Goal: Task Accomplishment & Management: Use online tool/utility

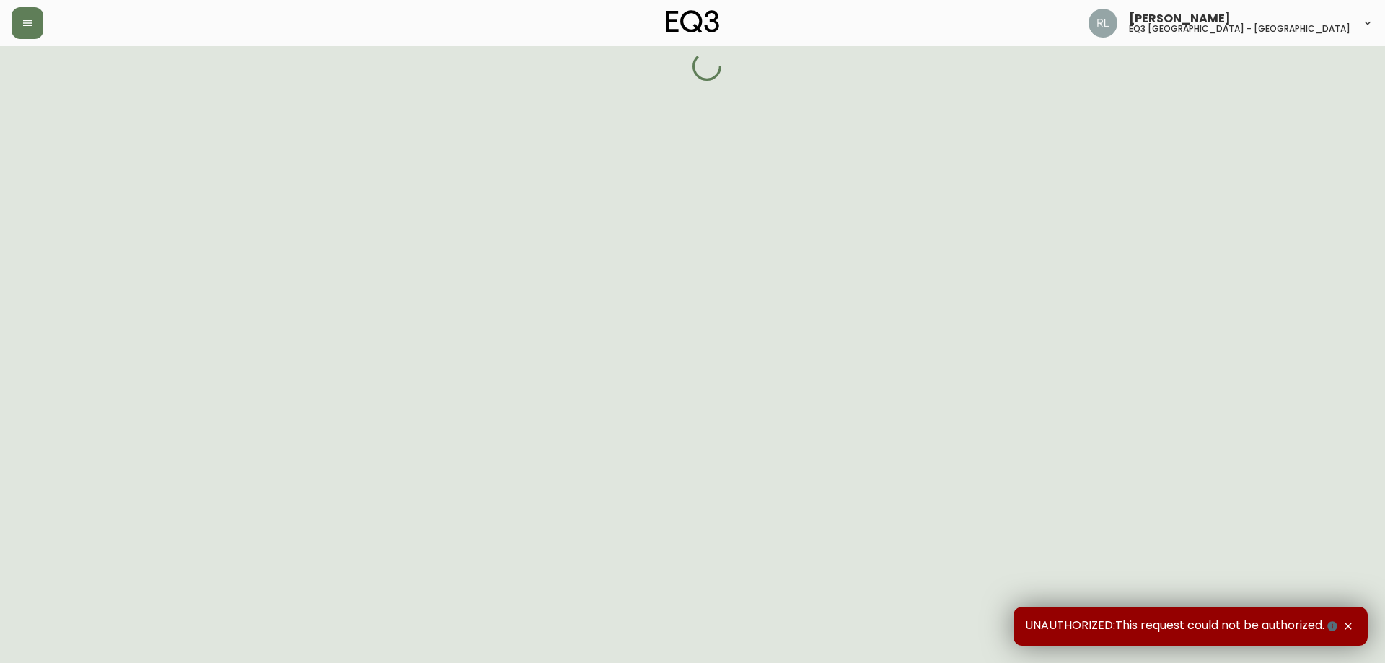
click at [1347, 627] on icon "button" at bounding box center [1349, 627] width 12 height 12
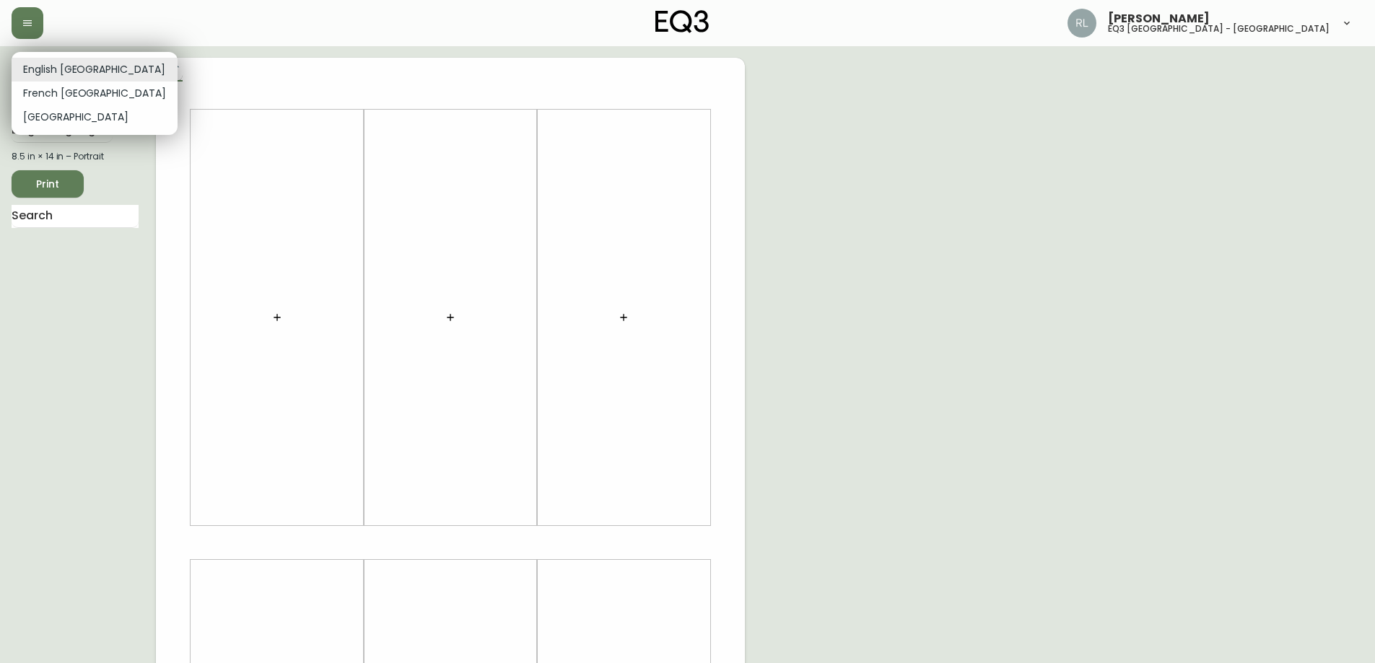
click at [40, 61] on body "[PERSON_NAME] eq3 [GEOGRAPHIC_DATA] - [GEOGRAPHIC_DATA] English [GEOGRAPHIC_DAT…" at bounding box center [687, 514] width 1375 height 1028
click at [46, 93] on li "French [GEOGRAPHIC_DATA]" at bounding box center [95, 94] width 166 height 24
type input "fr_CA"
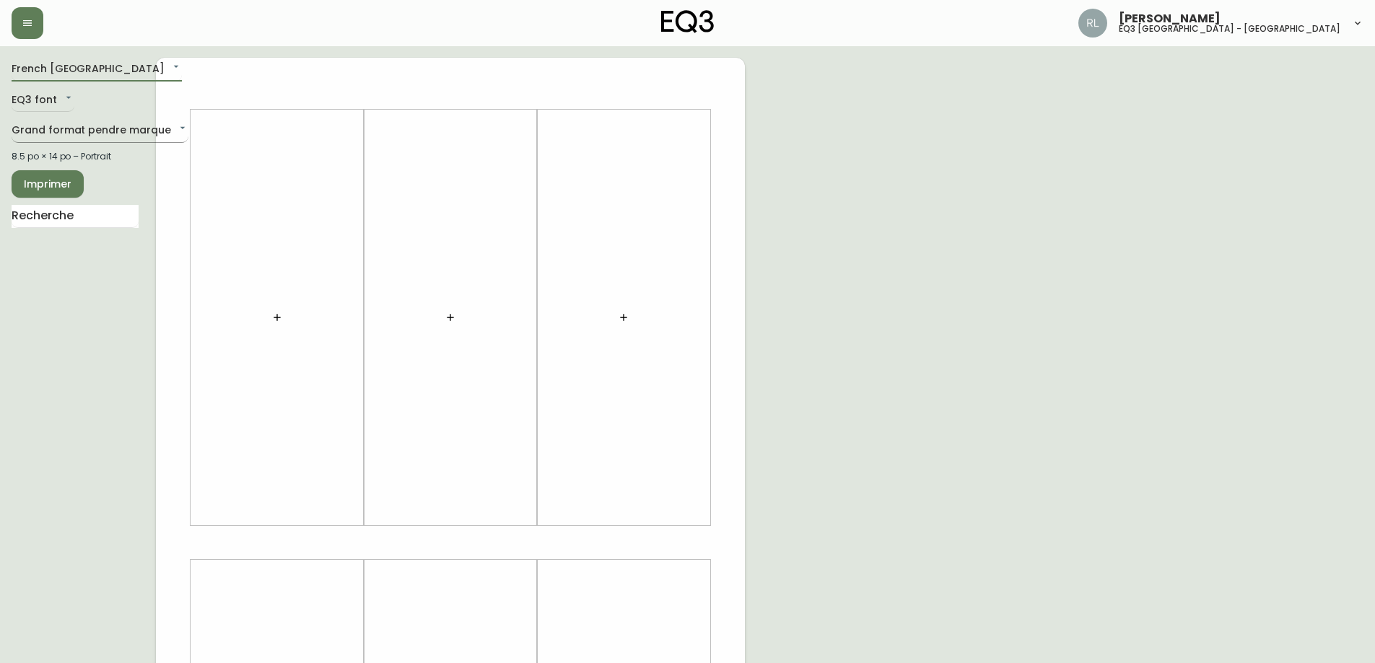
click at [53, 130] on body "[PERSON_NAME] eq3 [GEOGRAPHIC_DATA] - [GEOGRAPHIC_DATA] [GEOGRAPHIC_DATA] fr_CA…" at bounding box center [687, 514] width 1375 height 1028
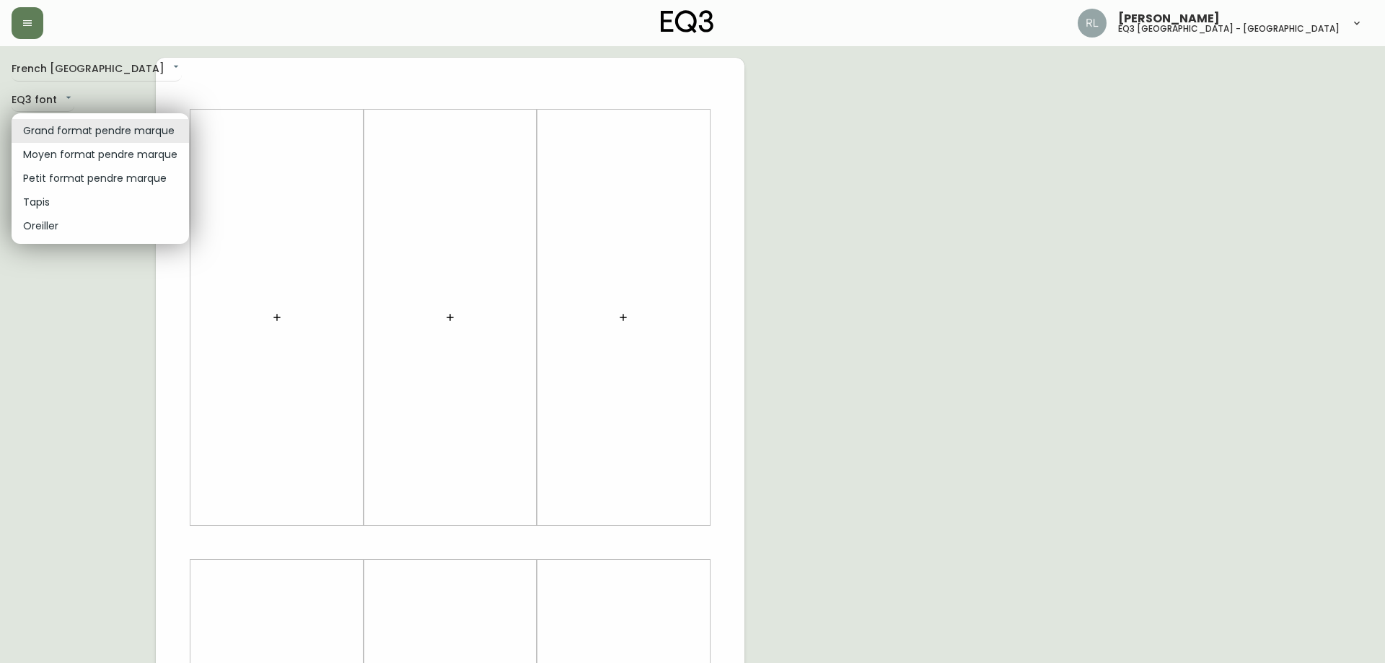
click at [54, 175] on li "Petit format pendre marque" at bounding box center [101, 179] width 178 height 24
type input "small"
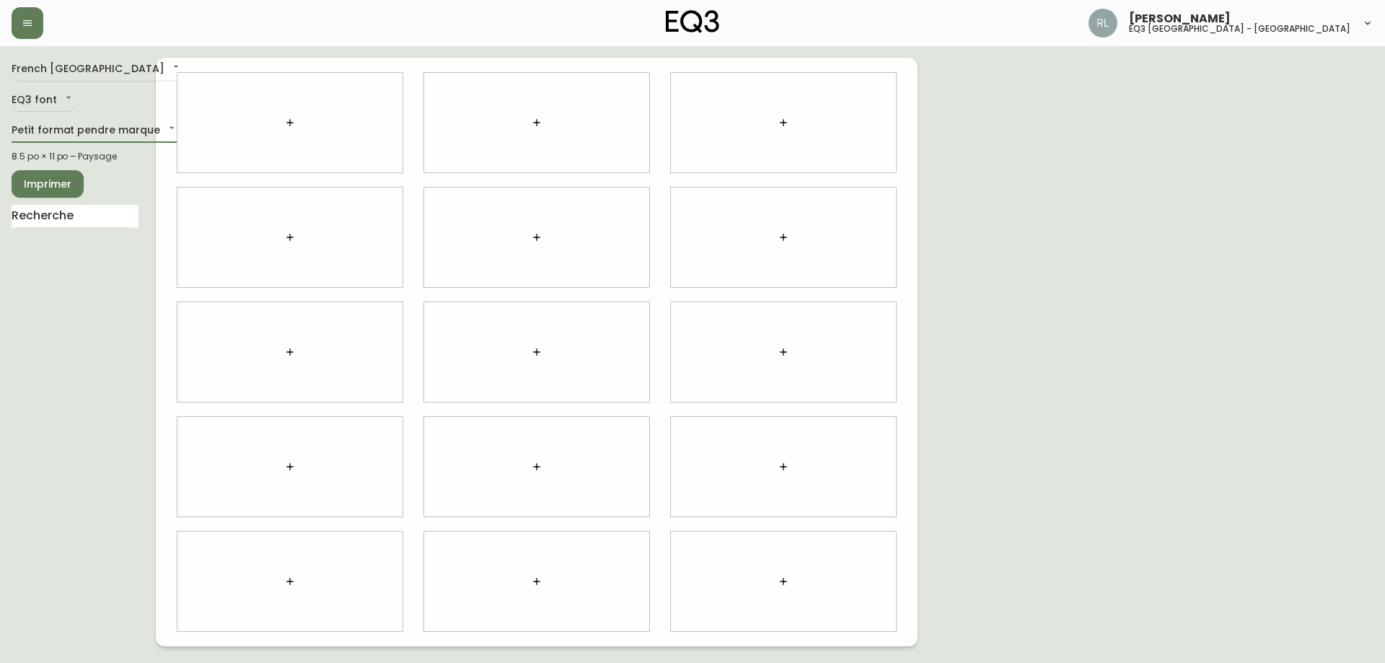
click at [289, 123] on icon "button" at bounding box center [290, 123] width 12 height 12
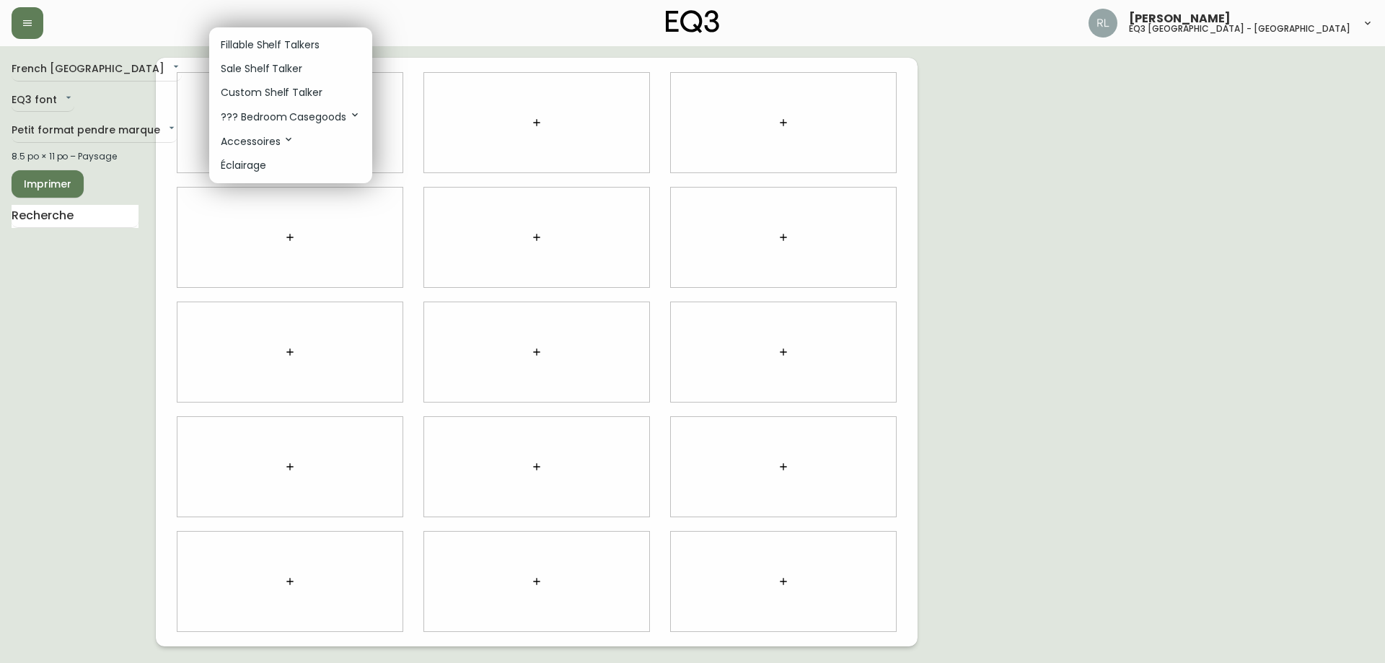
click at [263, 68] on p "Sale Shelf Talker" at bounding box center [262, 68] width 82 height 15
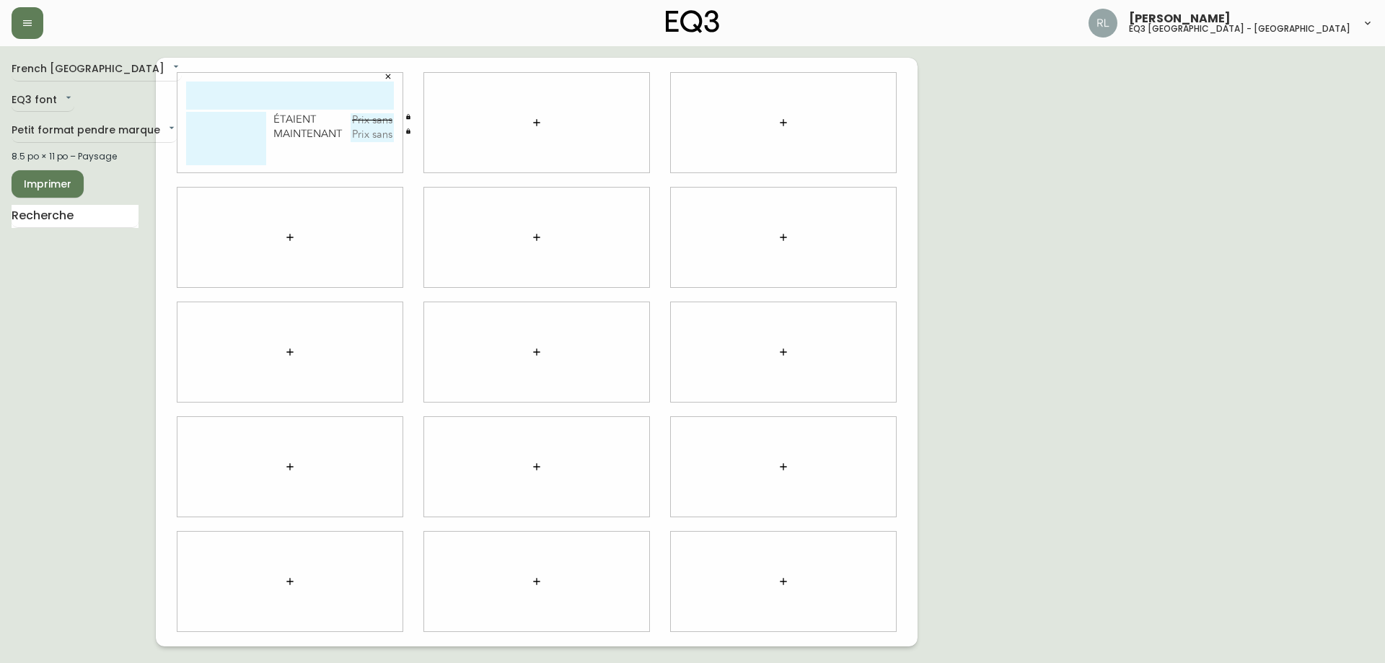
click at [532, 118] on icon "button" at bounding box center [537, 123] width 12 height 12
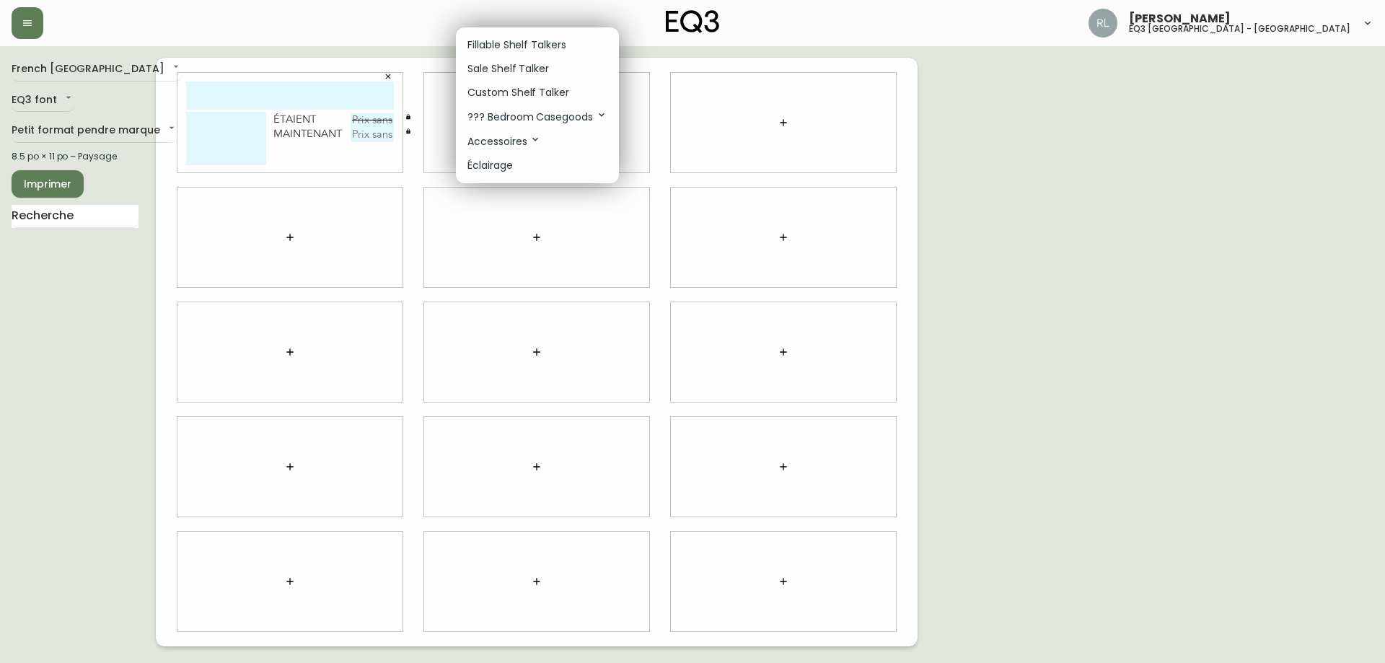
click at [540, 40] on p "Fillable Shelf Talkers" at bounding box center [517, 45] width 99 height 15
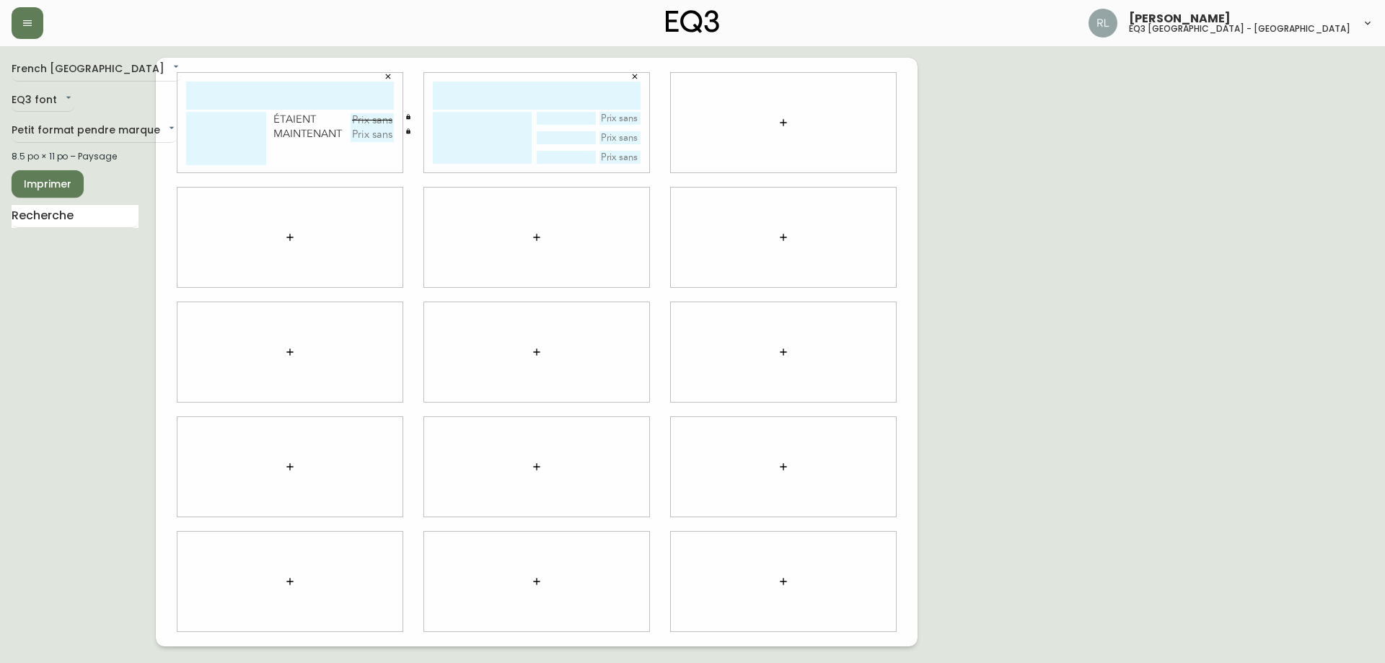
click at [783, 120] on icon "button" at bounding box center [784, 123] width 12 height 12
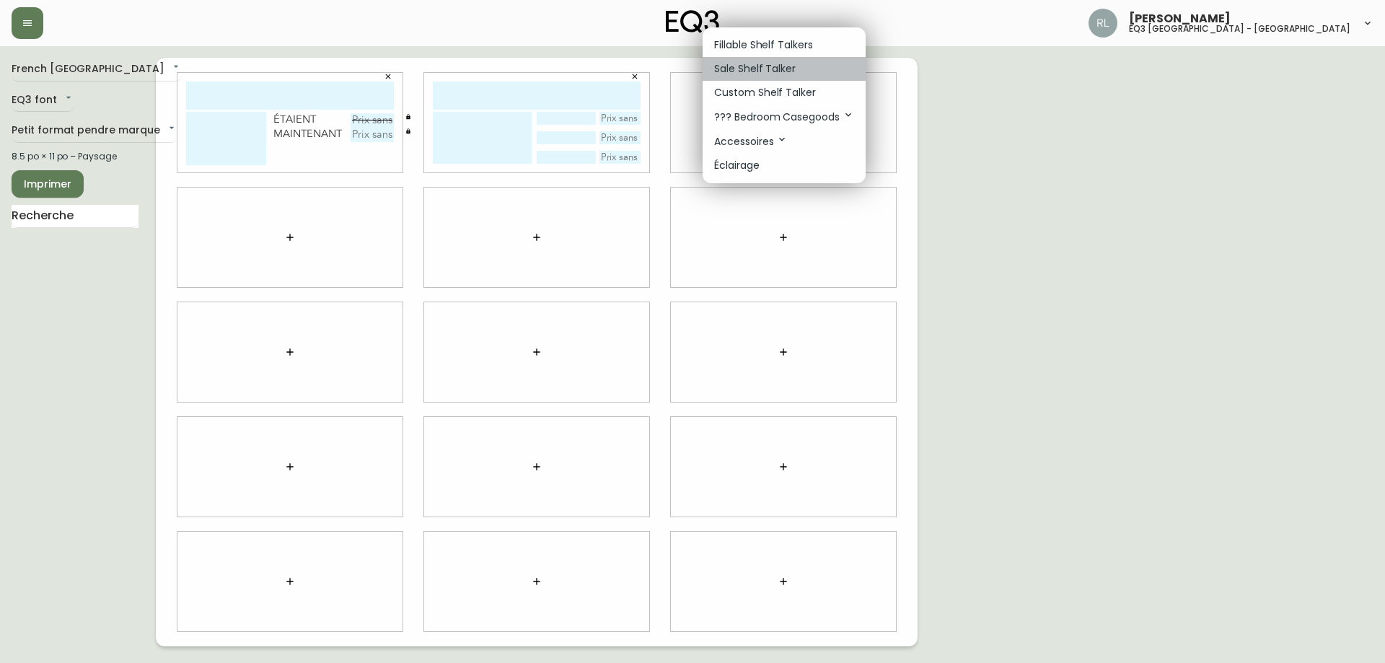
click at [763, 65] on p "Sale Shelf Talker" at bounding box center [755, 68] width 82 height 15
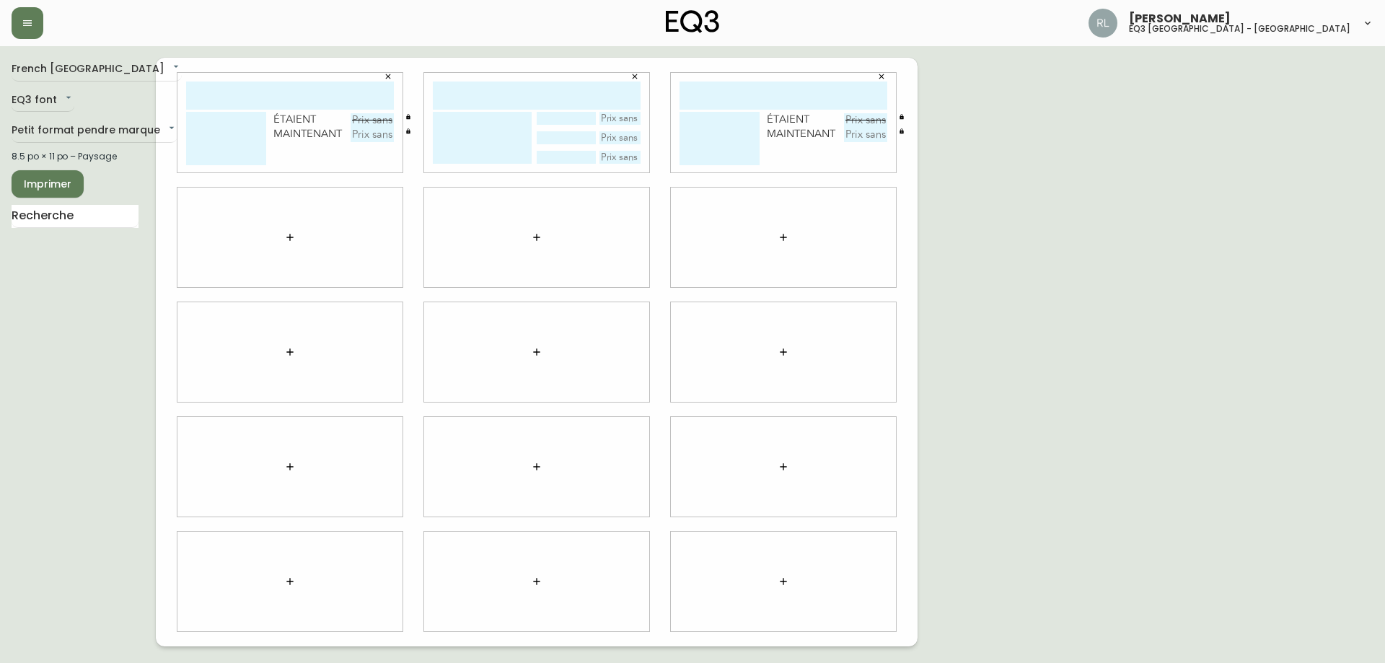
click at [639, 74] on button "button" at bounding box center [635, 77] width 22 height 22
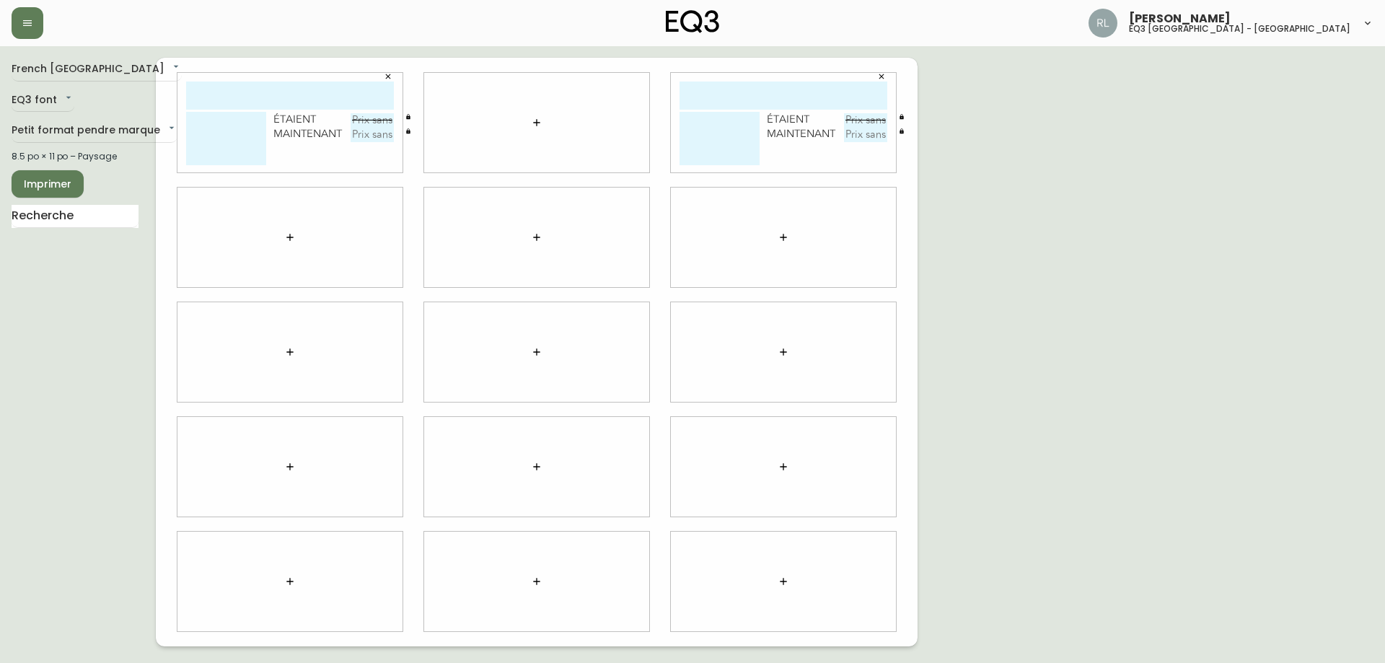
click at [537, 118] on icon "button" at bounding box center [537, 123] width 12 height 12
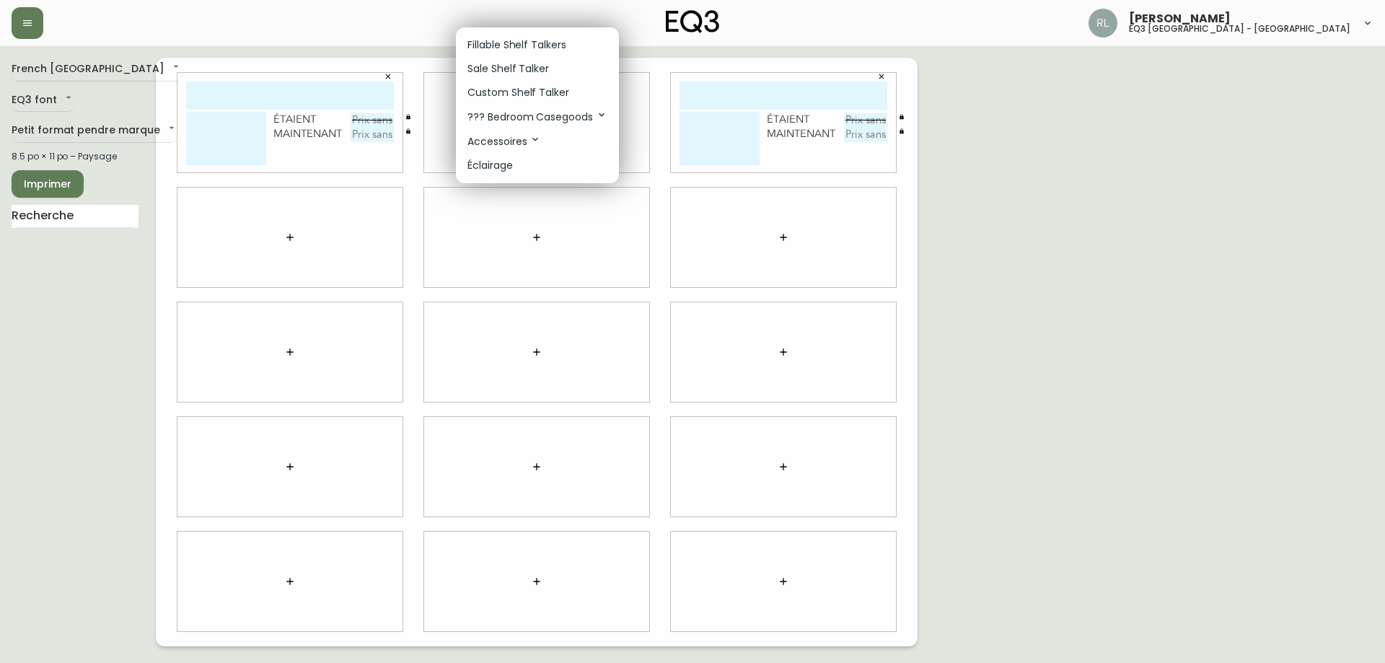
click at [533, 48] on p "Fillable Shelf Talkers" at bounding box center [517, 45] width 99 height 15
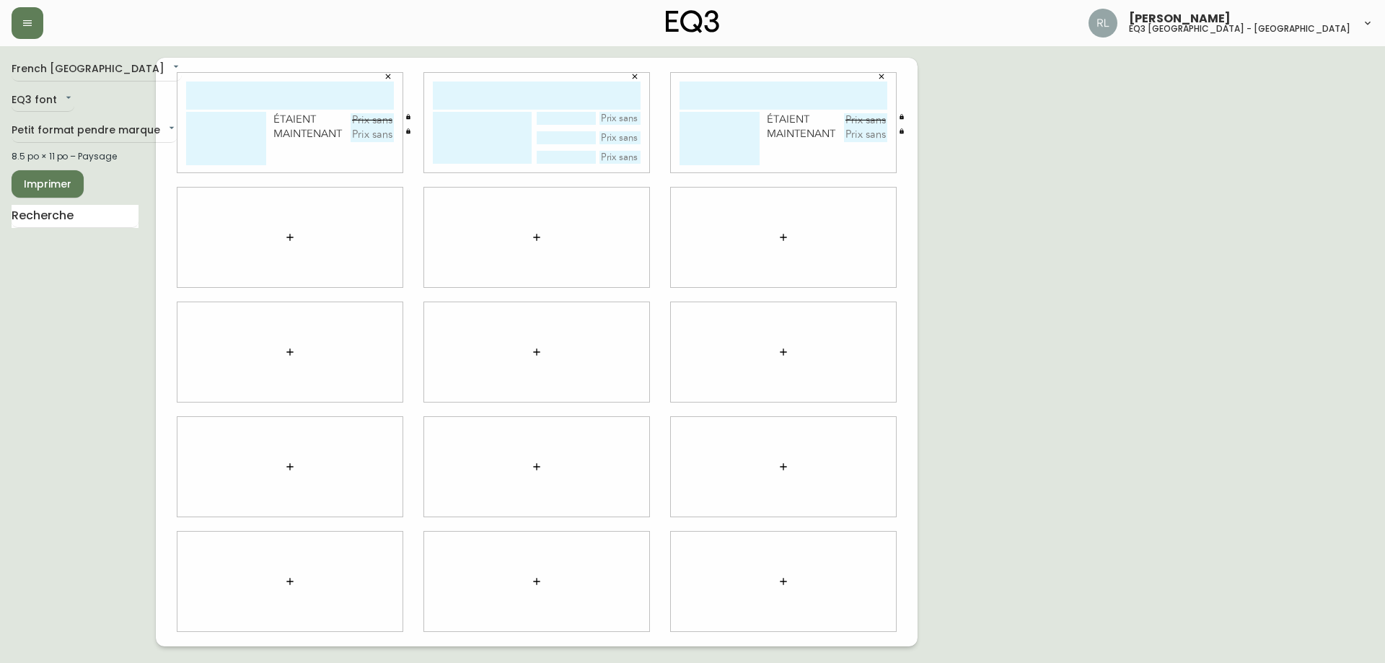
click at [635, 75] on icon "button" at bounding box center [635, 76] width 9 height 9
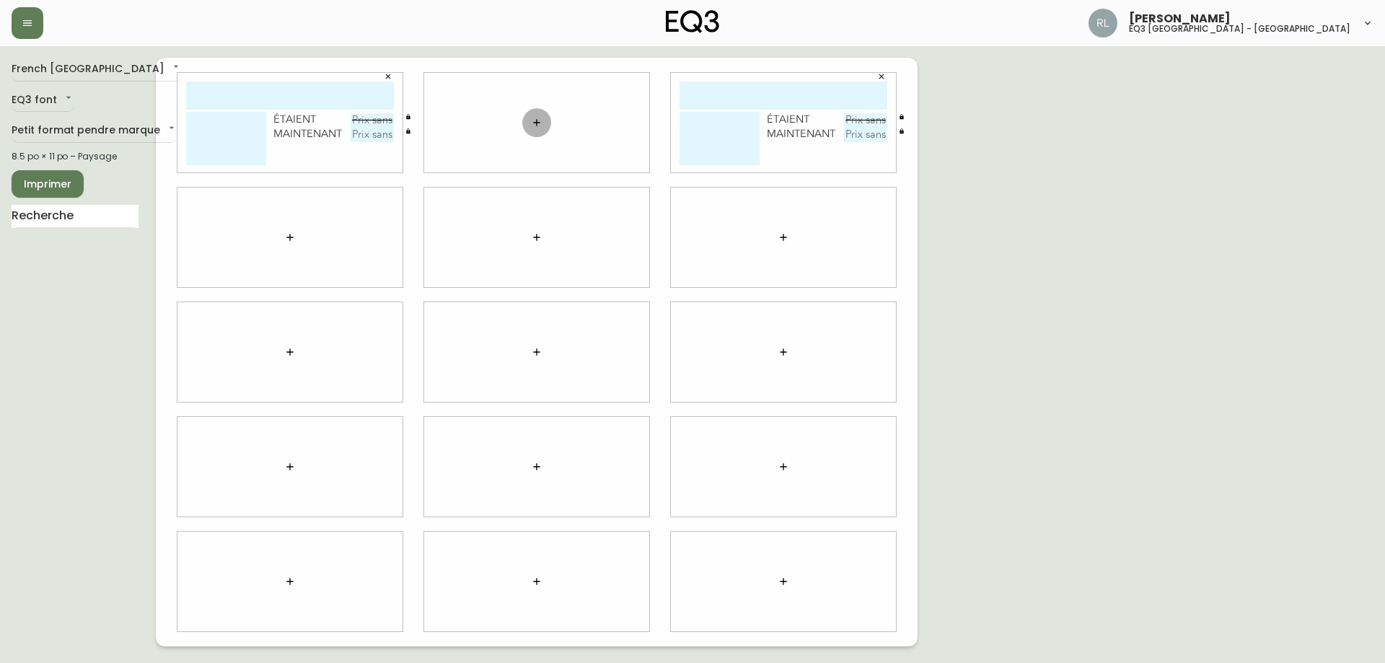
click at [536, 122] on icon "button" at bounding box center [537, 123] width 12 height 12
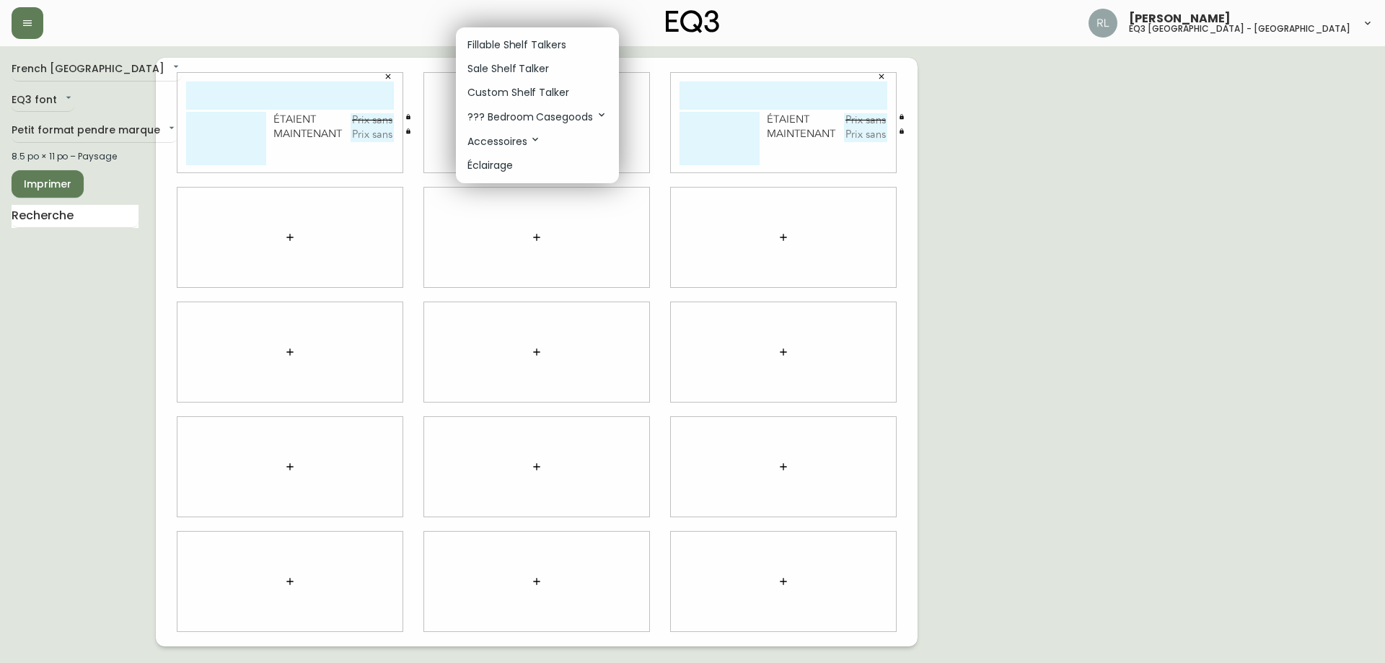
click at [529, 66] on p "Sale Shelf Talker" at bounding box center [509, 68] width 82 height 15
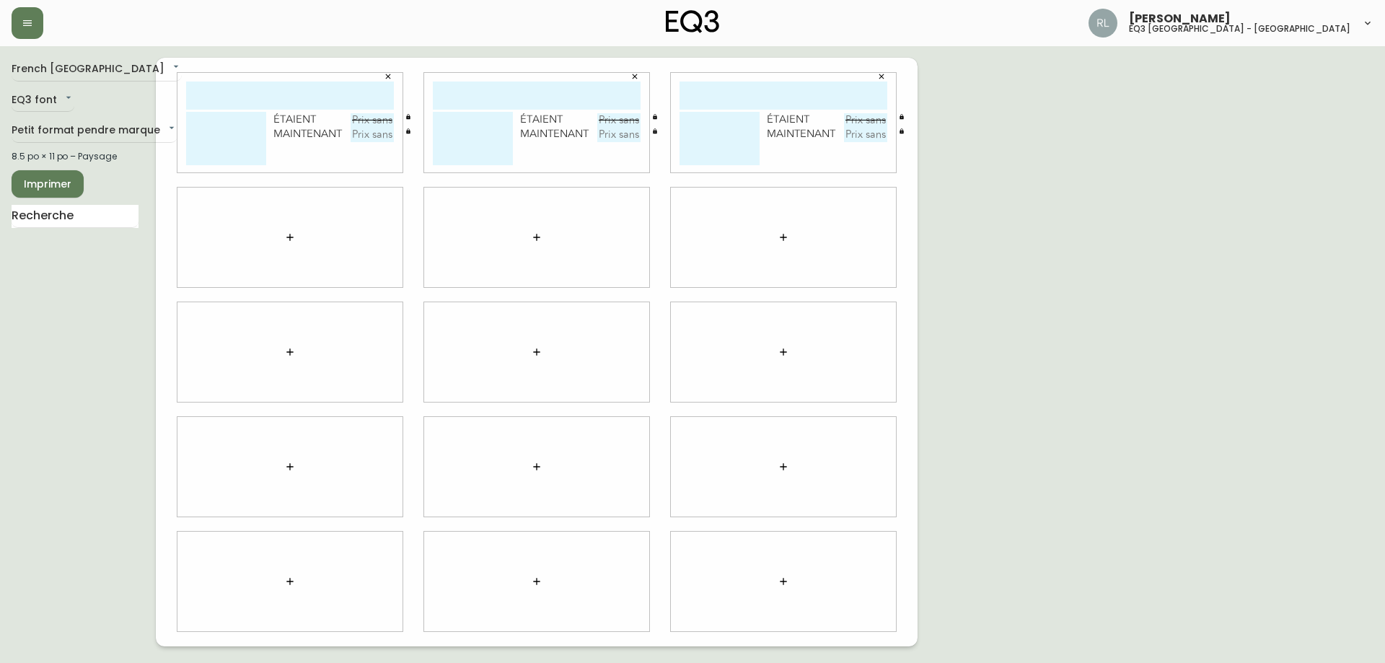
click at [320, 92] on input "text" at bounding box center [290, 96] width 208 height 28
type input "climb"
type textarea "g"
type textarea "b"
type textarea "BRAQUETTES"
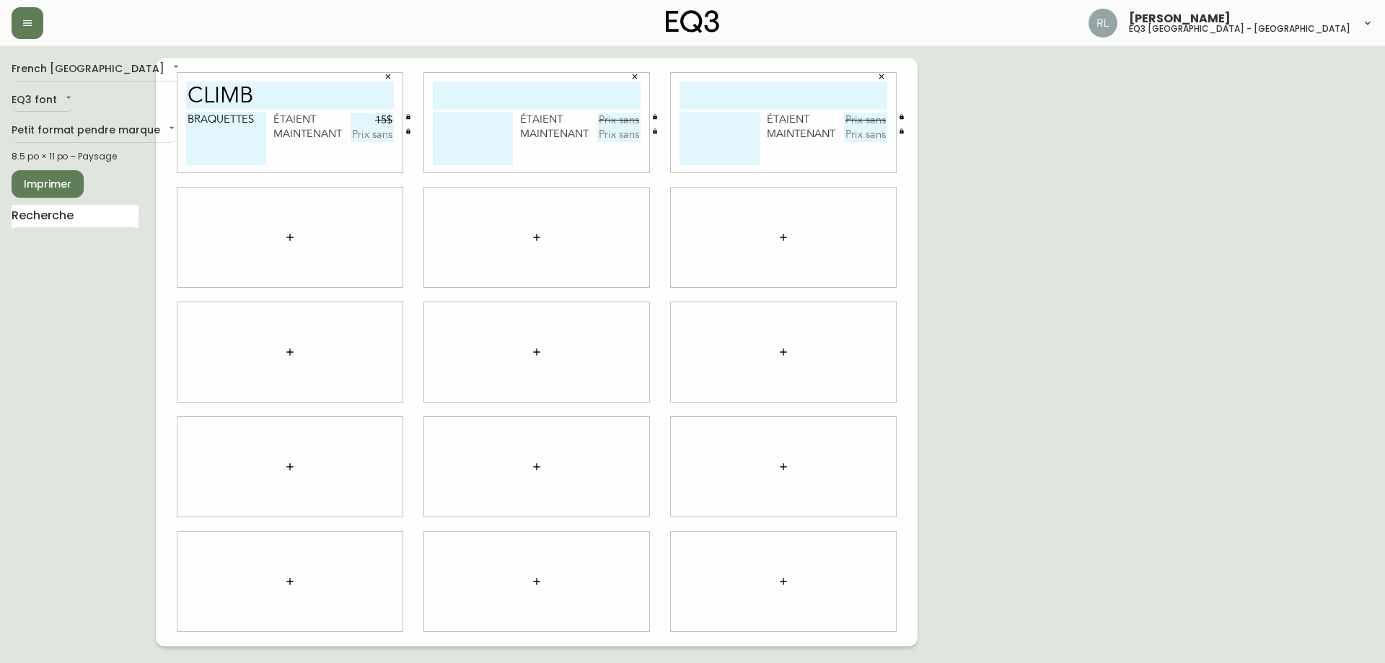
type input "15$"
type input "7,50$"
click at [214, 89] on input "climb" at bounding box center [290, 96] width 208 height 28
click at [489, 97] on input "text" at bounding box center [537, 96] width 208 height 28
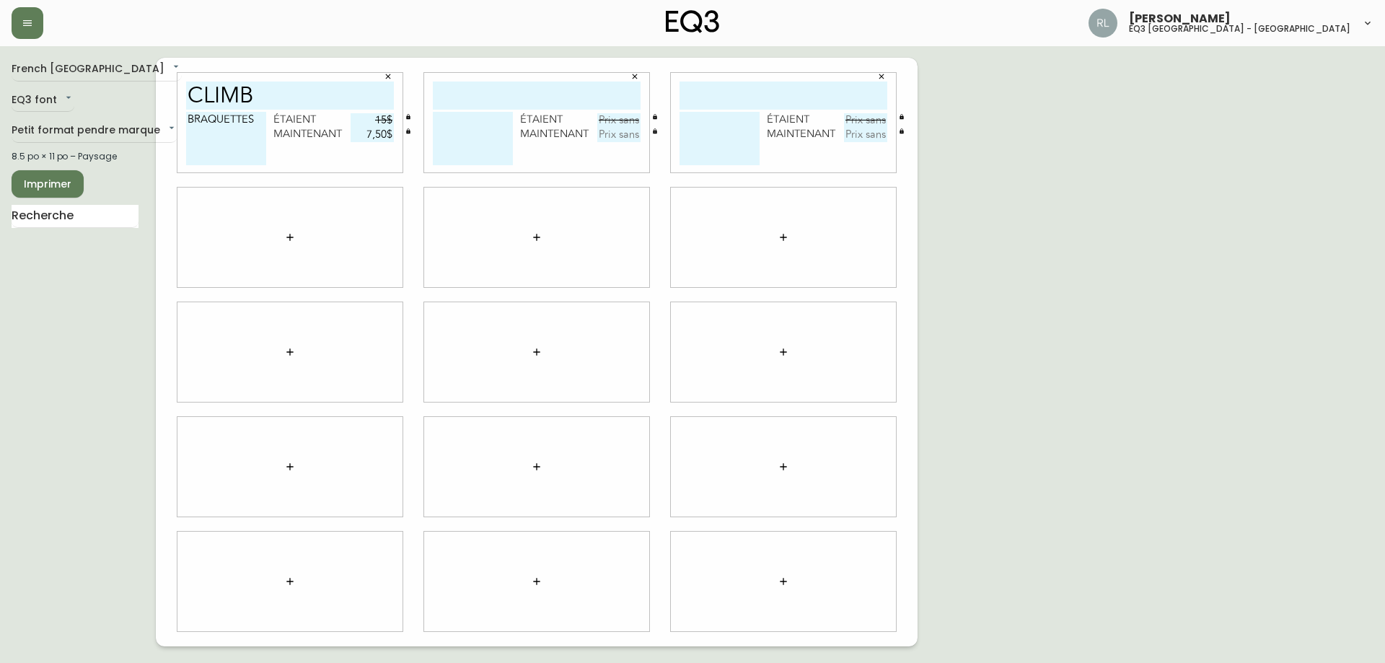
paste input "climb"
type input "climb"
drag, startPoint x: 761, startPoint y: 92, endPoint x: 740, endPoint y: 95, distance: 21.0
click at [761, 92] on input "text" at bounding box center [784, 96] width 208 height 28
paste input "climb"
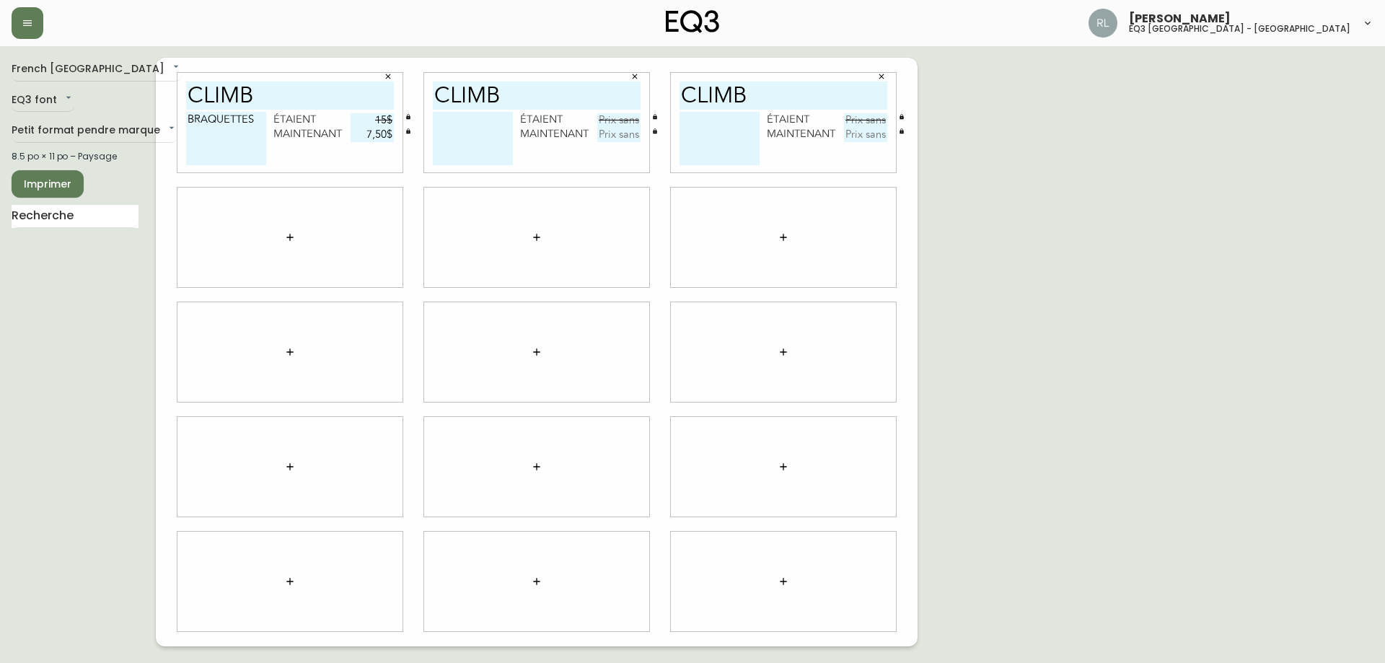
type input "climb"
click at [477, 126] on textarea at bounding box center [473, 138] width 80 height 53
click at [218, 121] on textarea "BRAQUETTES" at bounding box center [226, 138] width 80 height 53
click at [452, 131] on textarea at bounding box center [473, 138] width 80 height 53
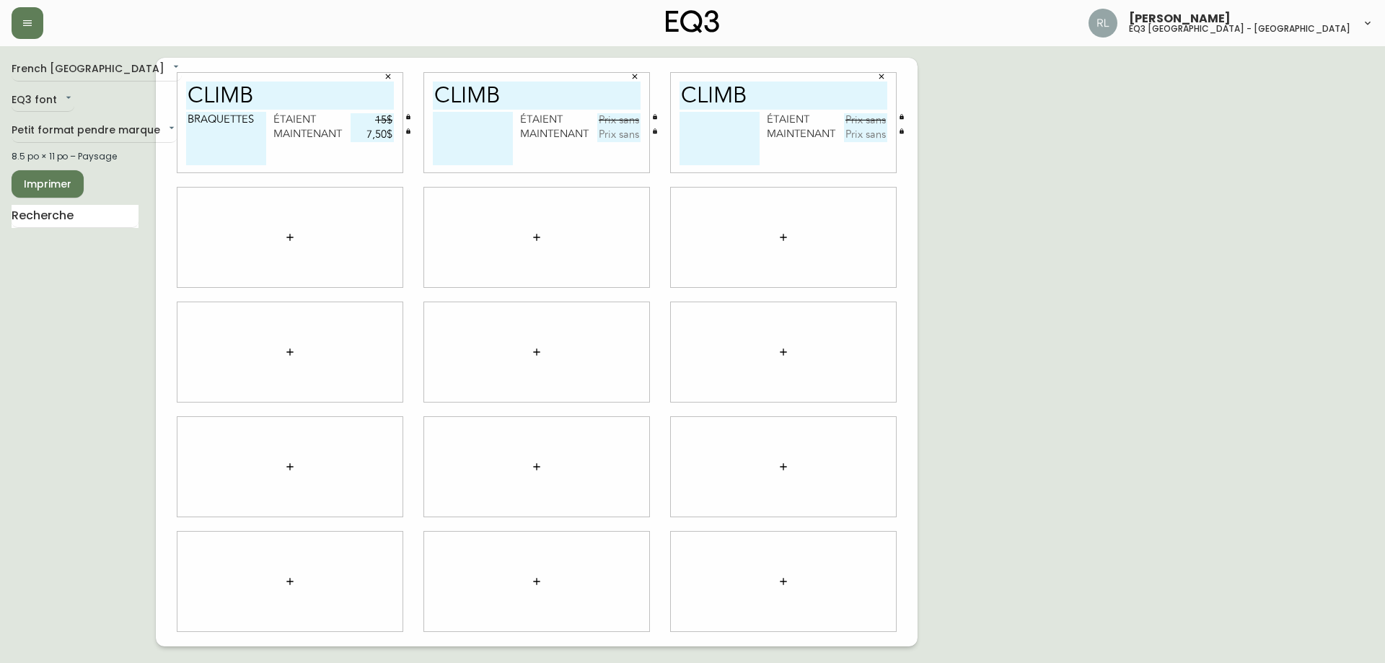
paste textarea "BRAQUETTES"
type textarea "BRAQUETTES"
click at [726, 126] on textarea at bounding box center [720, 138] width 80 height 53
paste textarea "BRAQUETTES"
type textarea "BRAQUETTES"
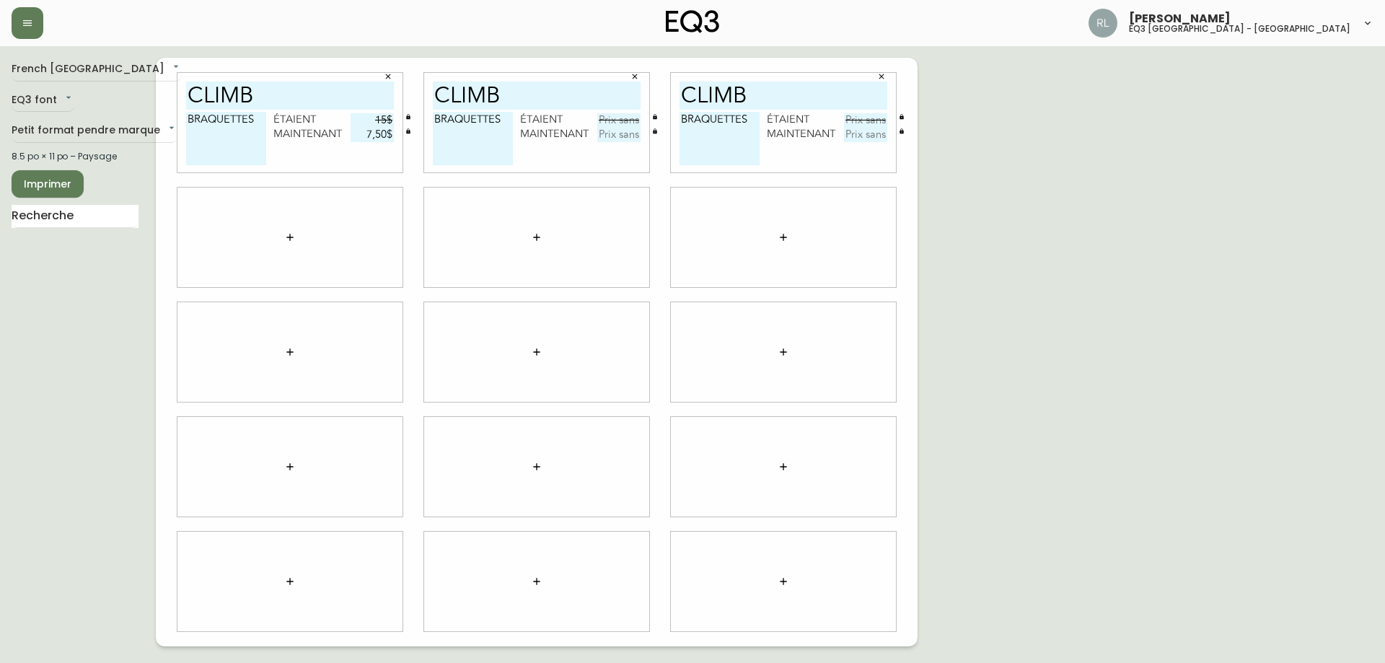
click at [616, 114] on input "text" at bounding box center [618, 120] width 43 height 14
type input "15$"
type input "7,50$"
click at [866, 123] on input "text" at bounding box center [865, 120] width 43 height 14
type input "15$"
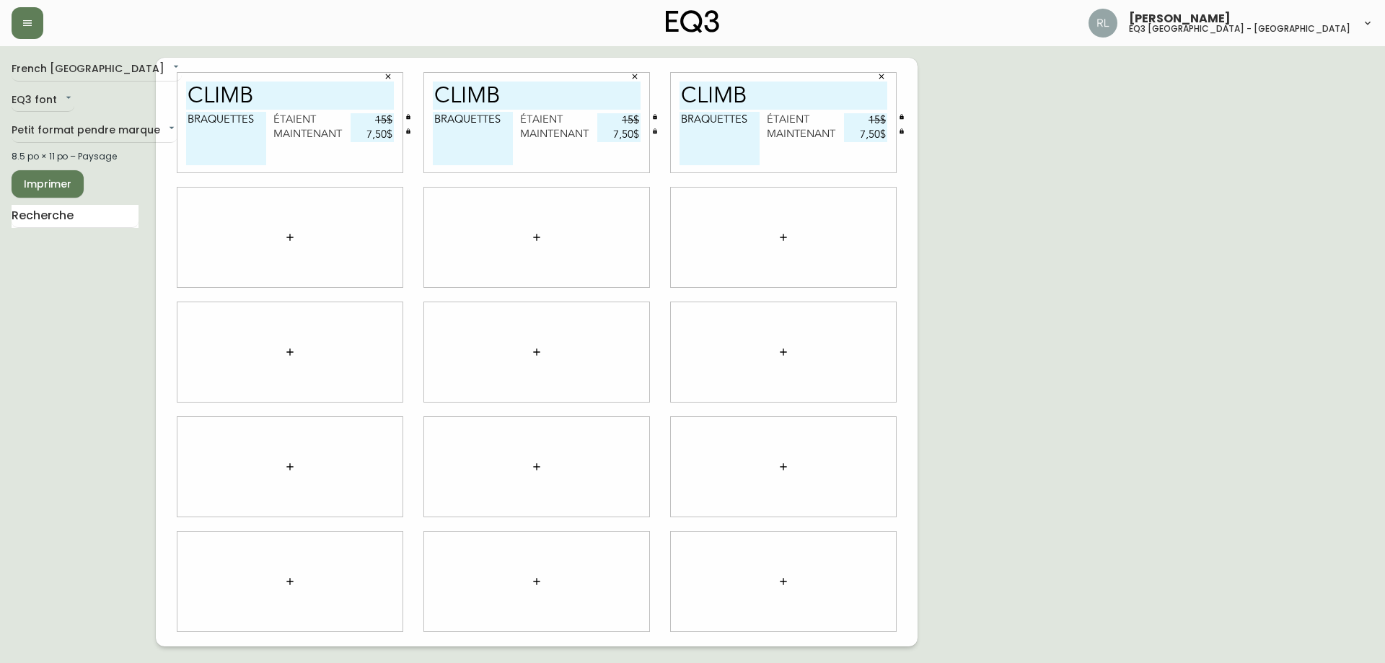
type input "7,50$"
click at [299, 578] on button "button" at bounding box center [290, 581] width 29 height 29
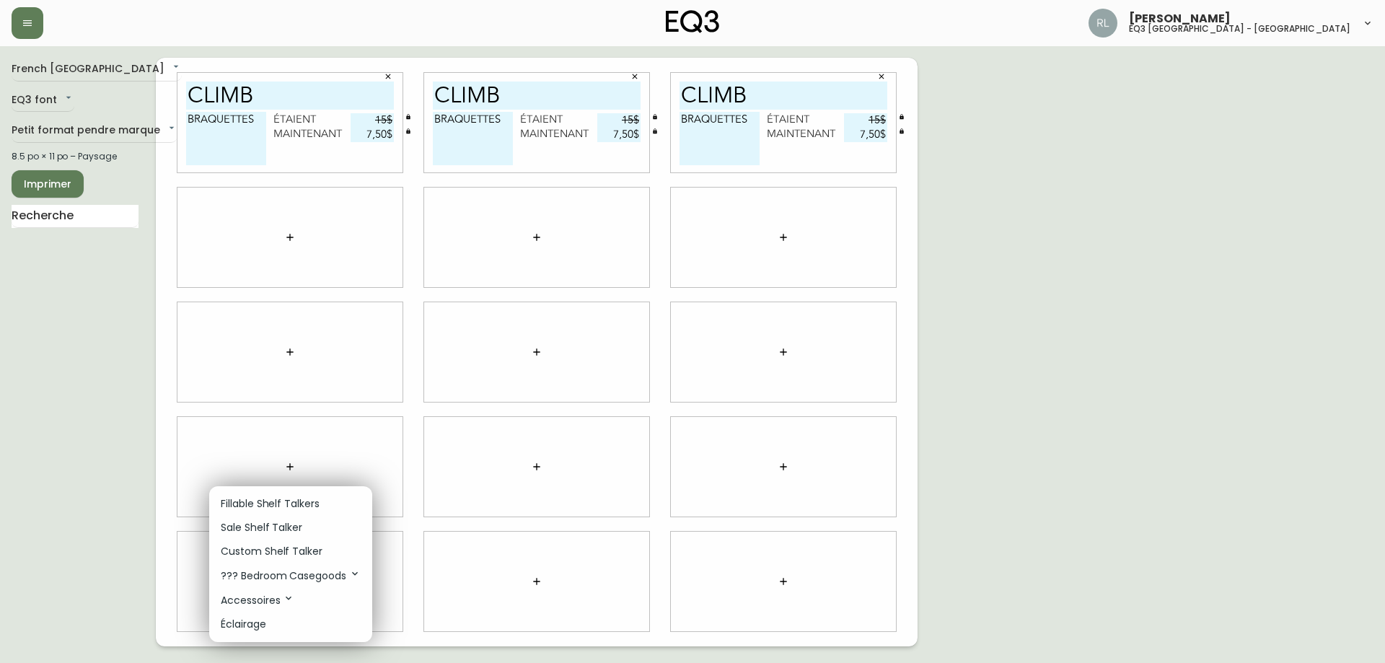
click at [271, 525] on p "Sale Shelf Talker" at bounding box center [262, 527] width 82 height 15
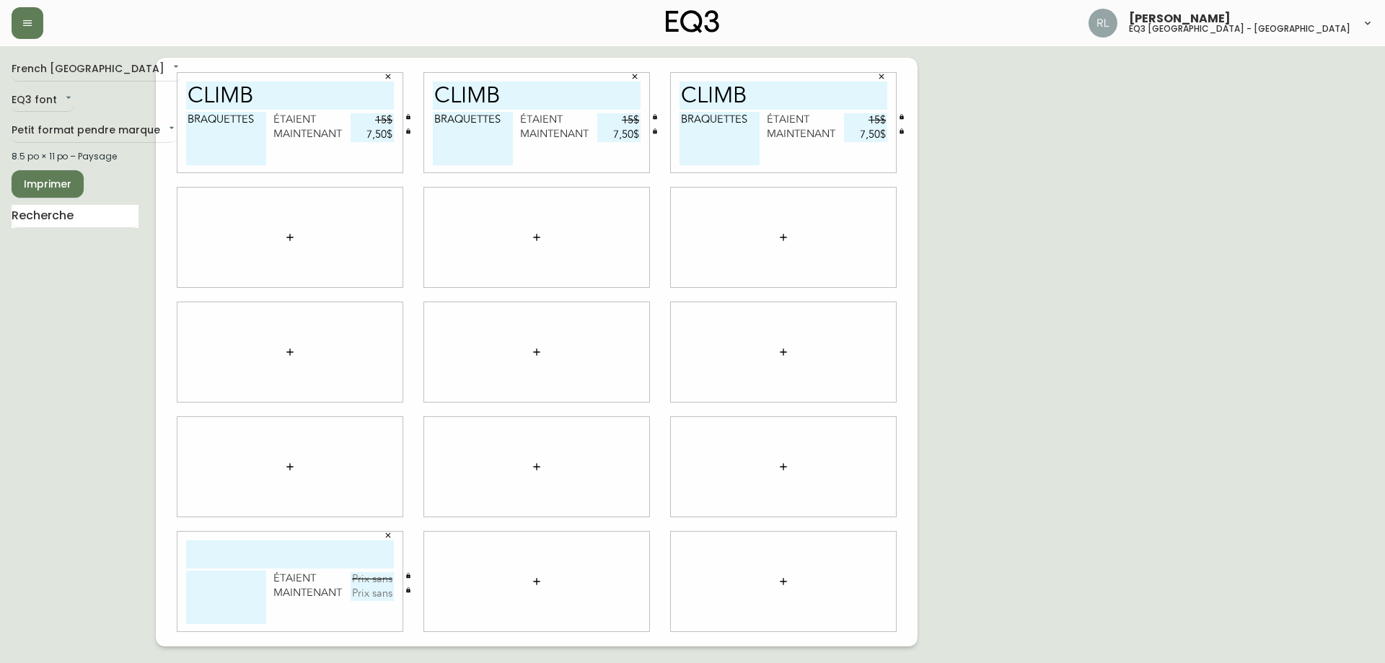
click at [532, 582] on icon "button" at bounding box center [537, 582] width 12 height 12
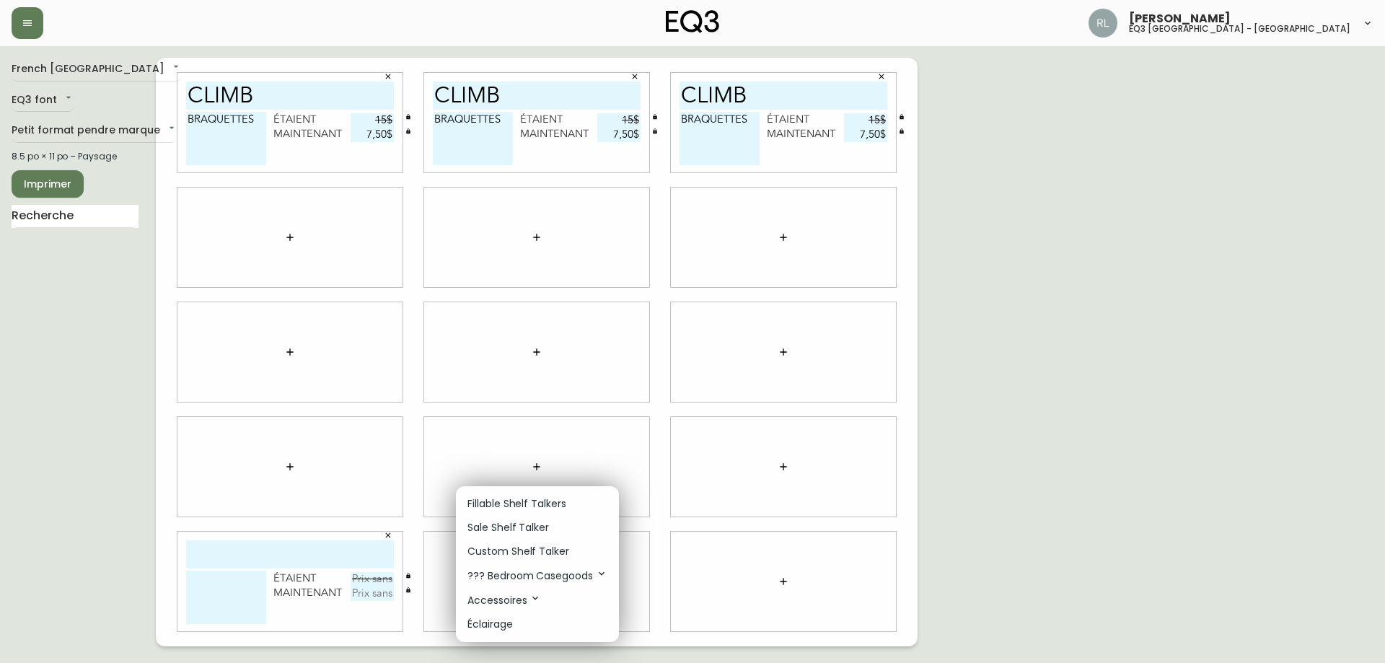
click at [527, 527] on p "Sale Shelf Talker" at bounding box center [509, 527] width 82 height 15
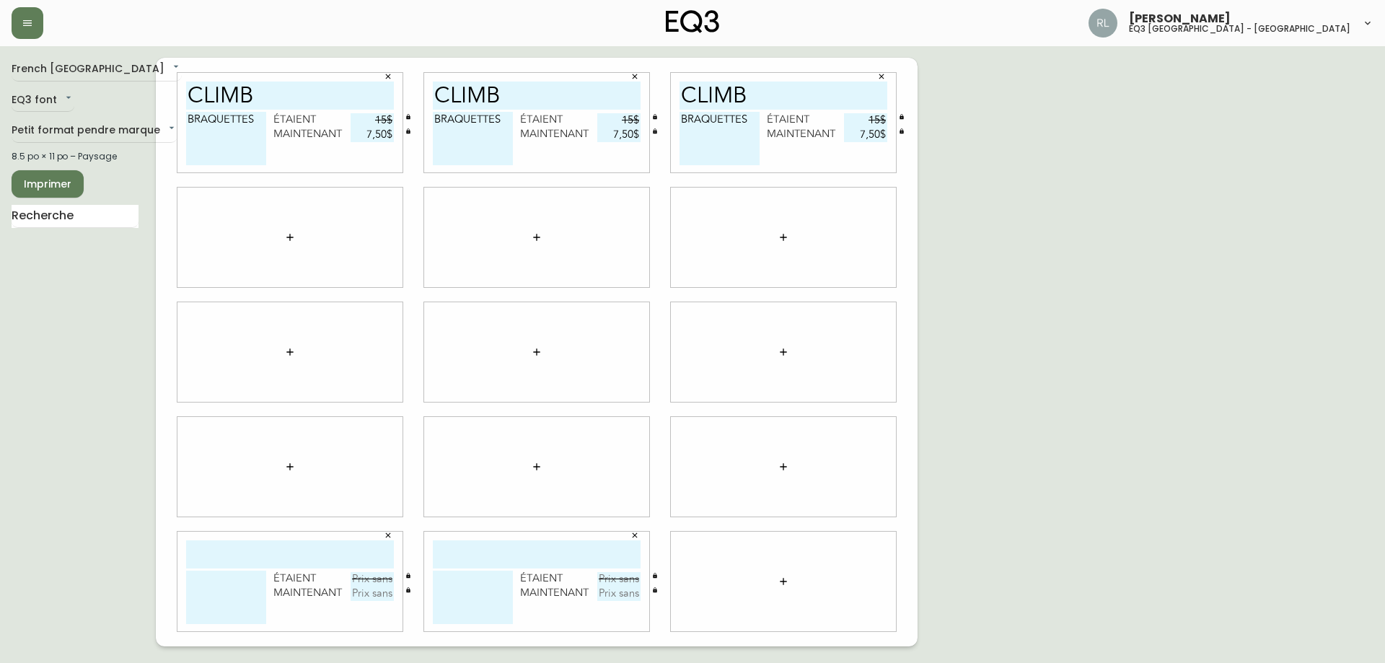
click at [783, 577] on icon "button" at bounding box center [784, 582] width 12 height 12
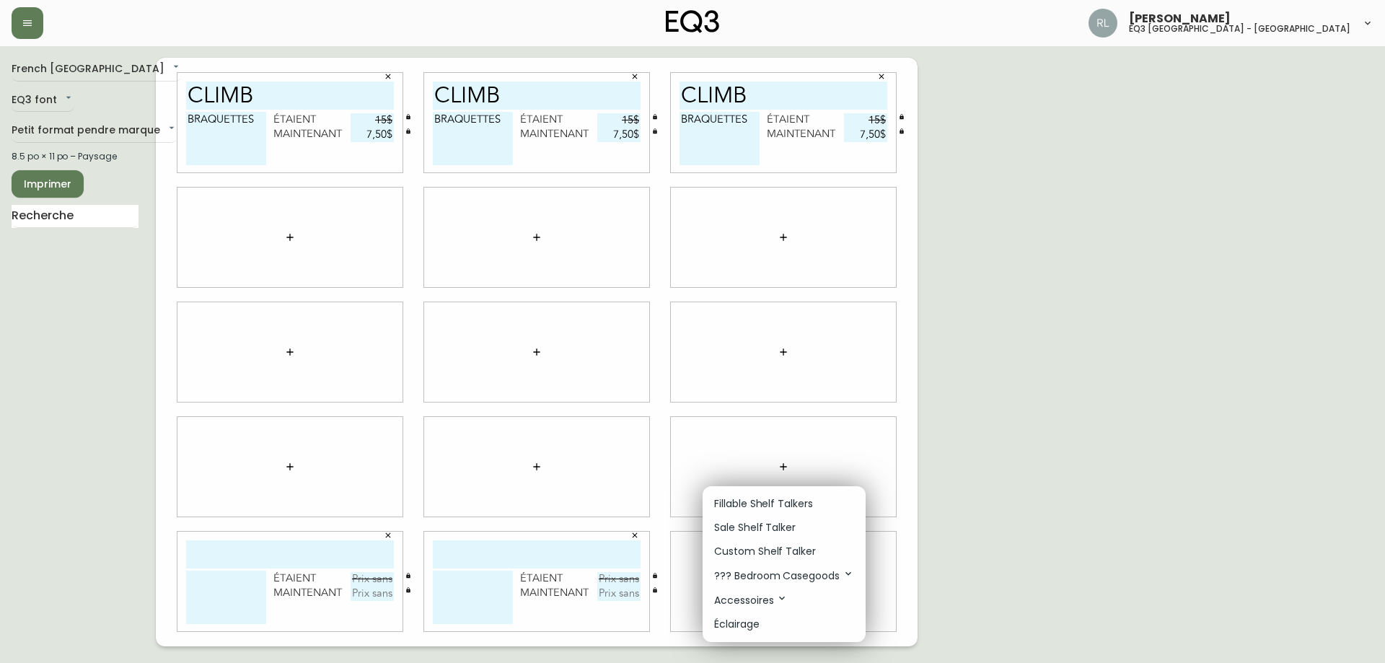
click at [769, 525] on p "Sale Shelf Talker" at bounding box center [755, 527] width 82 height 15
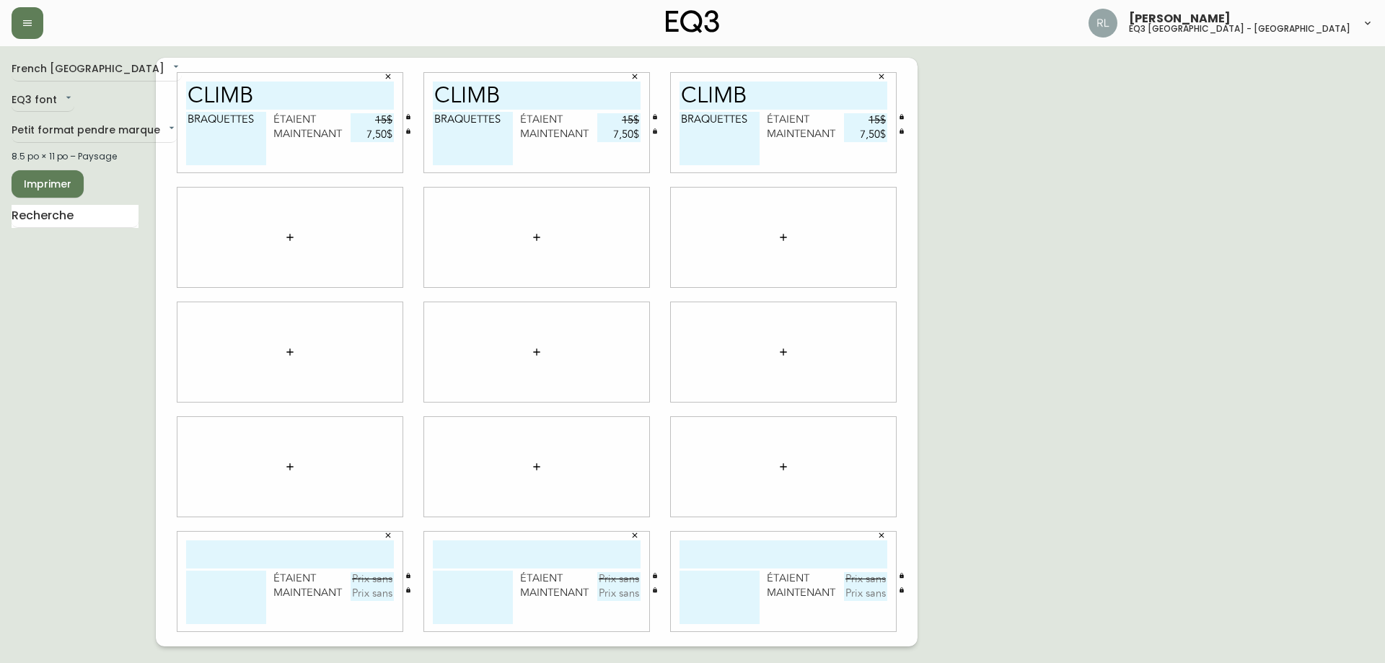
click at [213, 92] on input "climb" at bounding box center [290, 96] width 208 height 28
drag, startPoint x: 253, startPoint y: 558, endPoint x: 340, endPoint y: 559, distance: 87.3
click at [253, 558] on input "text" at bounding box center [290, 554] width 208 height 28
paste input "climb"
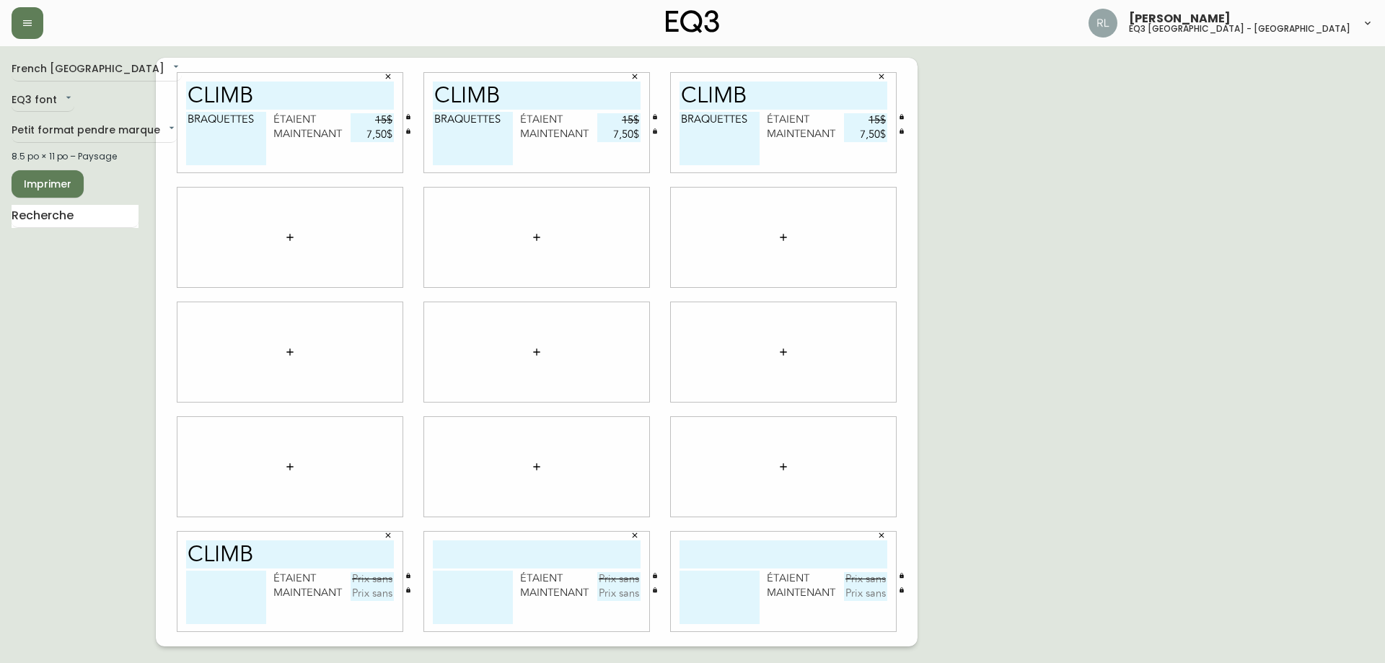
type input "climb"
drag, startPoint x: 502, startPoint y: 555, endPoint x: 662, endPoint y: 561, distance: 160.3
click at [502, 555] on input "text" at bounding box center [537, 554] width 208 height 28
paste input "climb"
type input "climb"
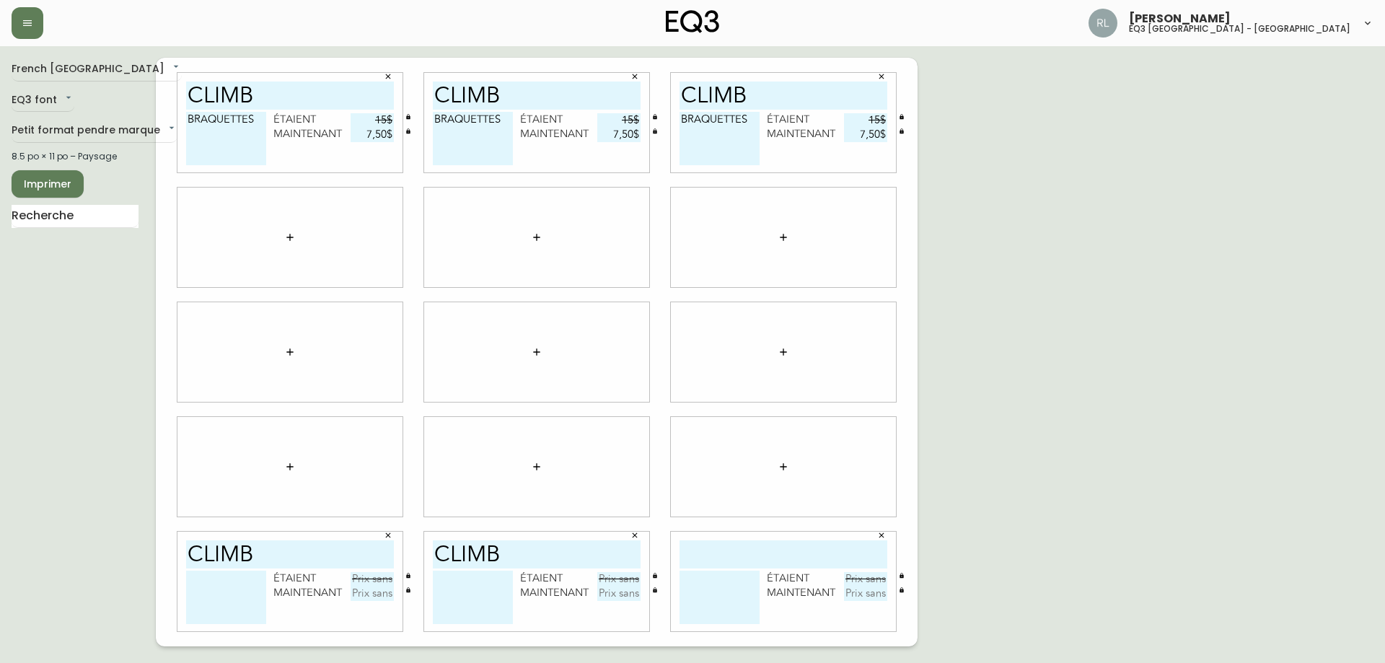
click at [736, 552] on input "text" at bounding box center [784, 554] width 208 height 28
paste input "climb"
type input "climb"
click at [232, 115] on textarea "BRAQUETTES" at bounding box center [226, 138] width 80 height 53
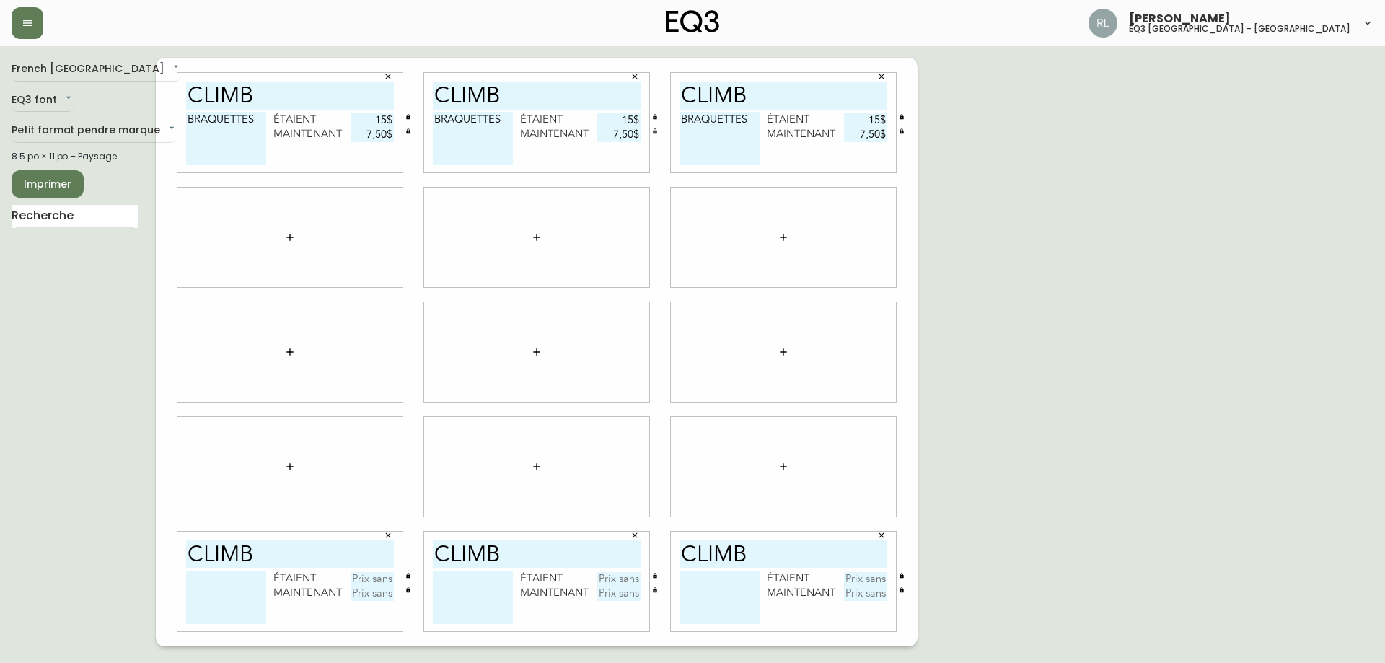
click at [235, 604] on textarea at bounding box center [226, 597] width 80 height 53
paste textarea "BRAQUETTES"
type textarea "BRAQUETTES"
click at [479, 597] on textarea at bounding box center [473, 597] width 80 height 53
paste textarea "BRAQUETTES"
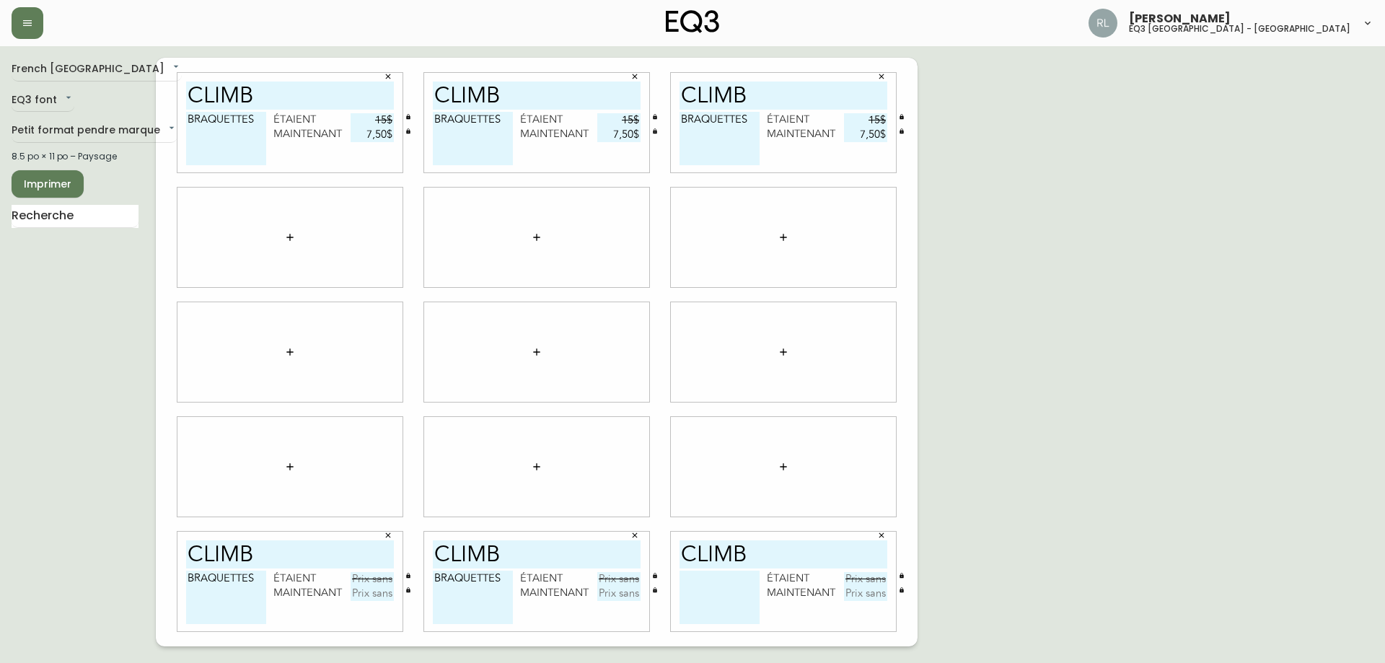
type textarea "BRAQUETTES"
click at [679, 590] on div "climb étaient maintenant" at bounding box center [783, 582] width 225 height 100
click at [692, 590] on textarea at bounding box center [720, 597] width 80 height 53
paste textarea "BRAQUETTES"
type textarea "BRAQUETTES"
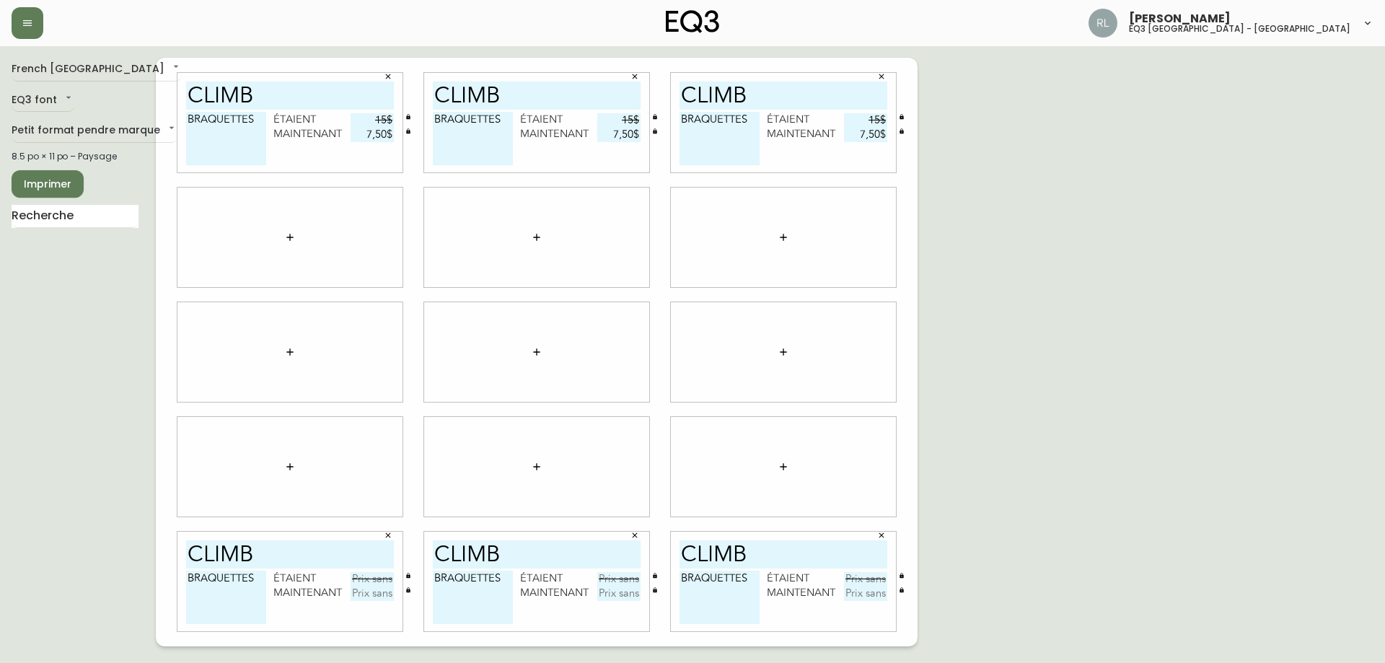
click at [375, 575] on input "text" at bounding box center [372, 579] width 43 height 14
type input "15$"
type input "9$"
type input "7,50$"
type input "15$"
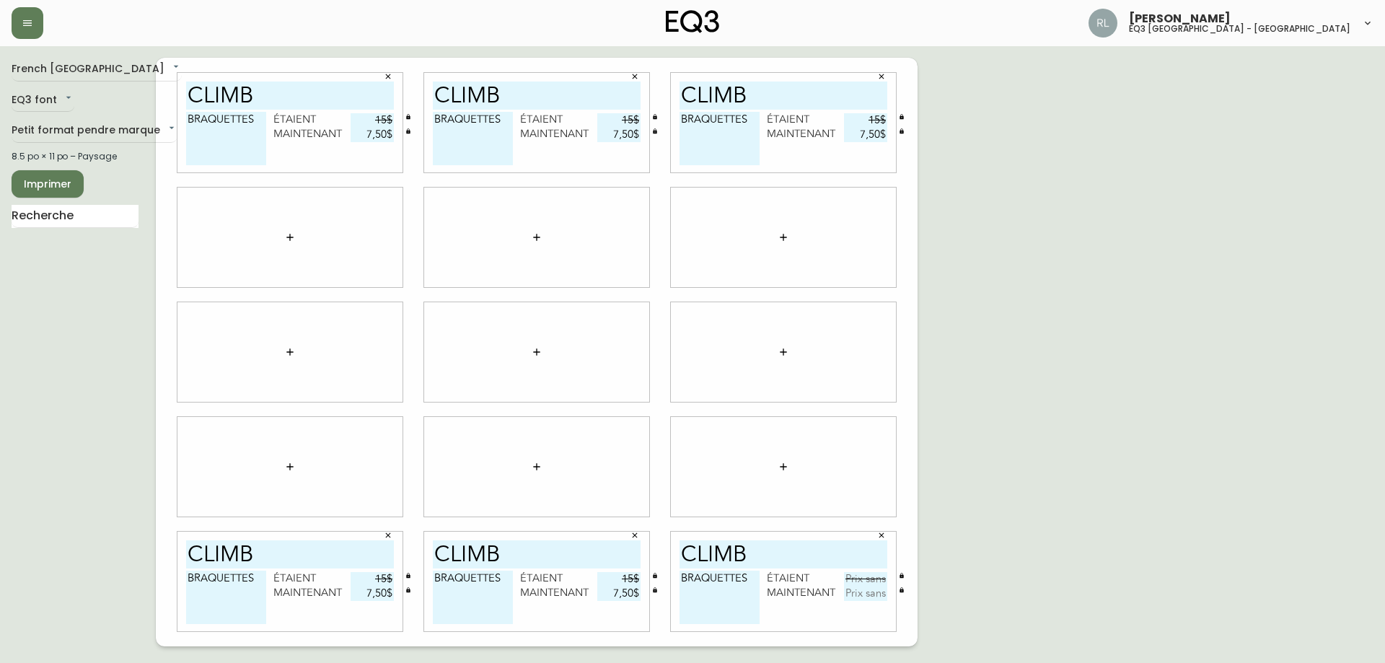
type input "7,50$"
type input "15$"
type input "7,50$"
click at [538, 352] on icon "button" at bounding box center [536, 352] width 6 height 6
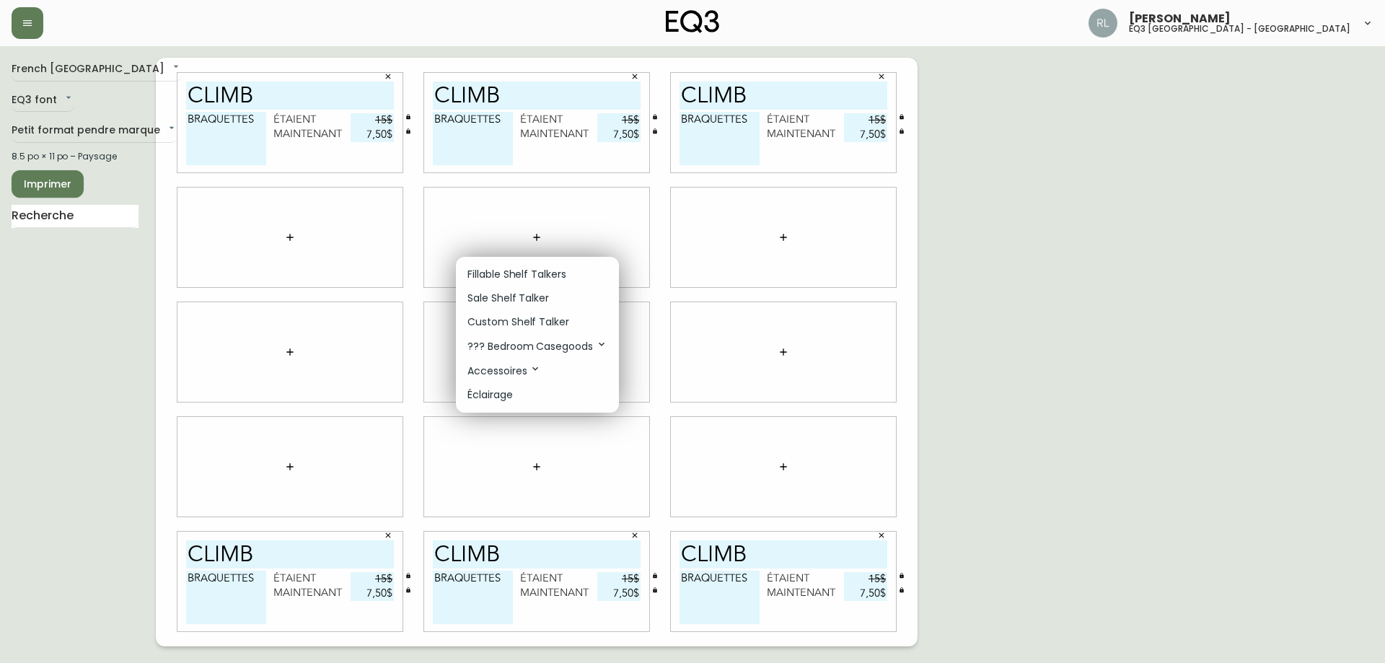
click at [510, 270] on p "Fillable Shelf Talkers" at bounding box center [517, 274] width 99 height 15
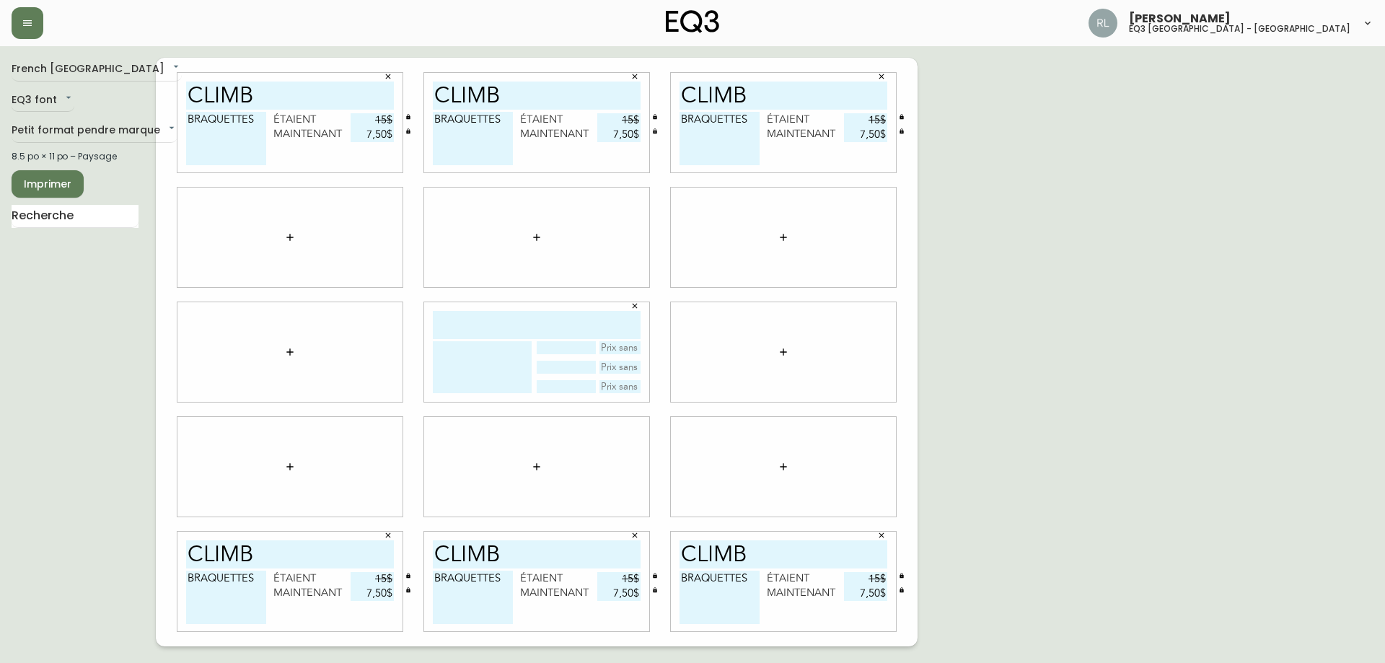
click at [632, 305] on icon "button" at bounding box center [635, 306] width 9 height 9
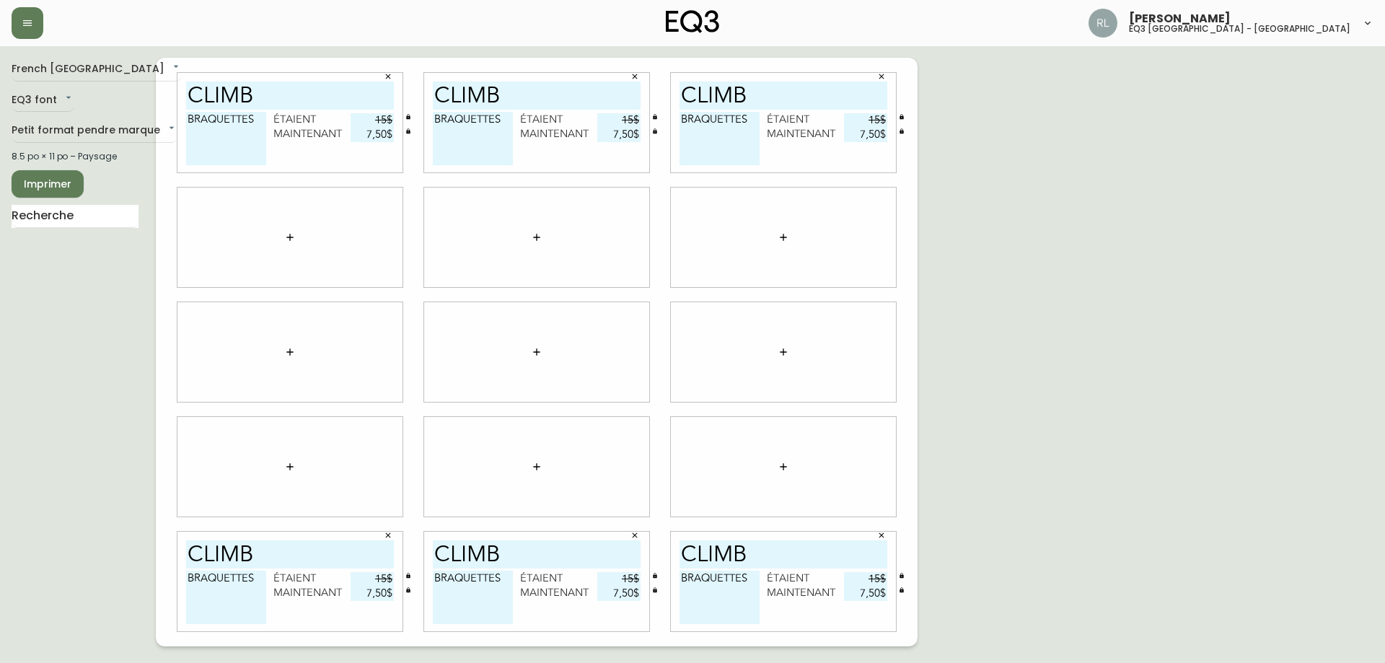
click at [533, 347] on icon "button" at bounding box center [537, 352] width 12 height 12
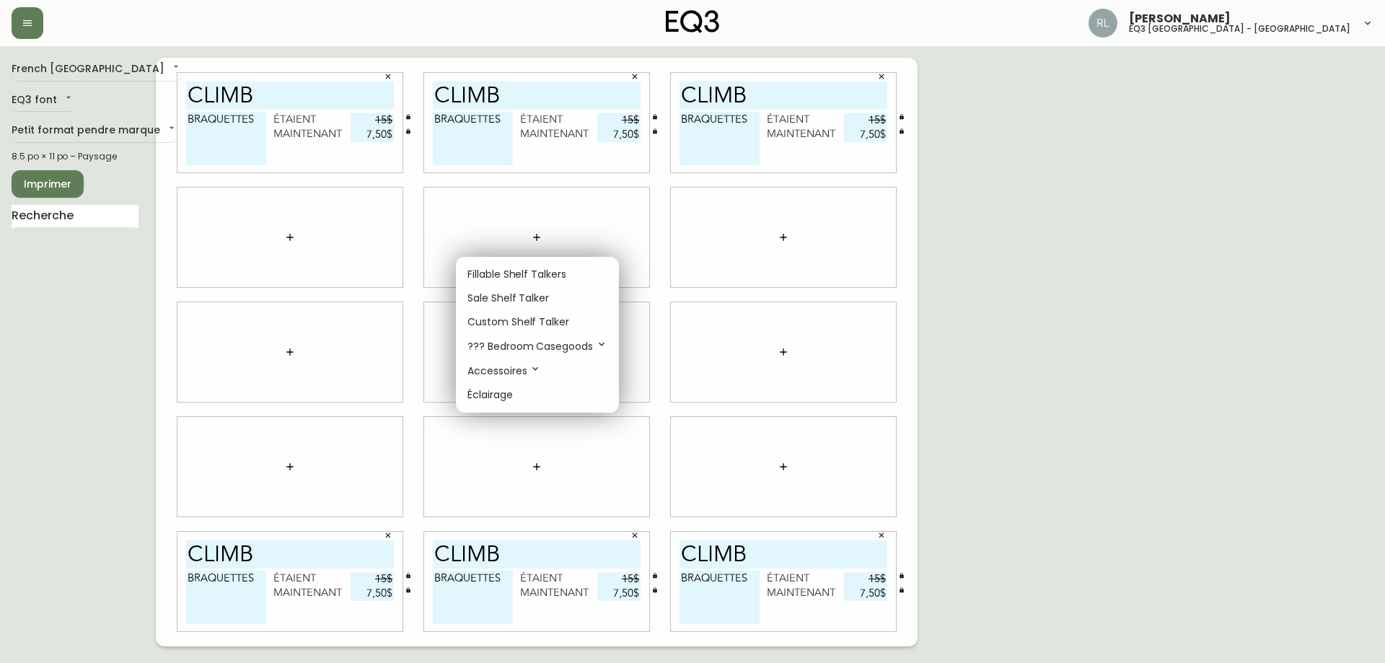
click at [517, 292] on p "Sale Shelf Talker" at bounding box center [509, 298] width 82 height 15
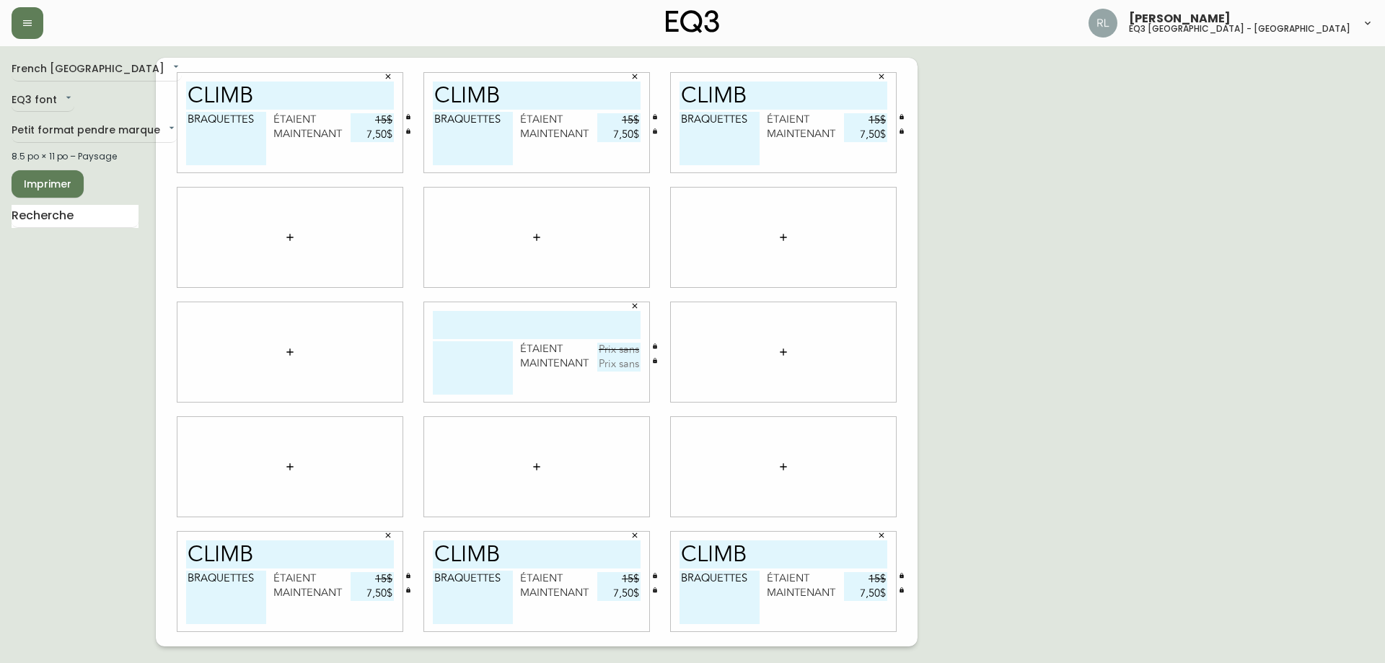
click at [466, 556] on input "climb" at bounding box center [537, 554] width 208 height 28
click at [515, 306] on div "étaient maintenant" at bounding box center [536, 352] width 225 height 100
drag, startPoint x: 503, startPoint y: 324, endPoint x: 476, endPoint y: 341, distance: 32.1
click at [503, 324] on input "text" at bounding box center [537, 325] width 208 height 28
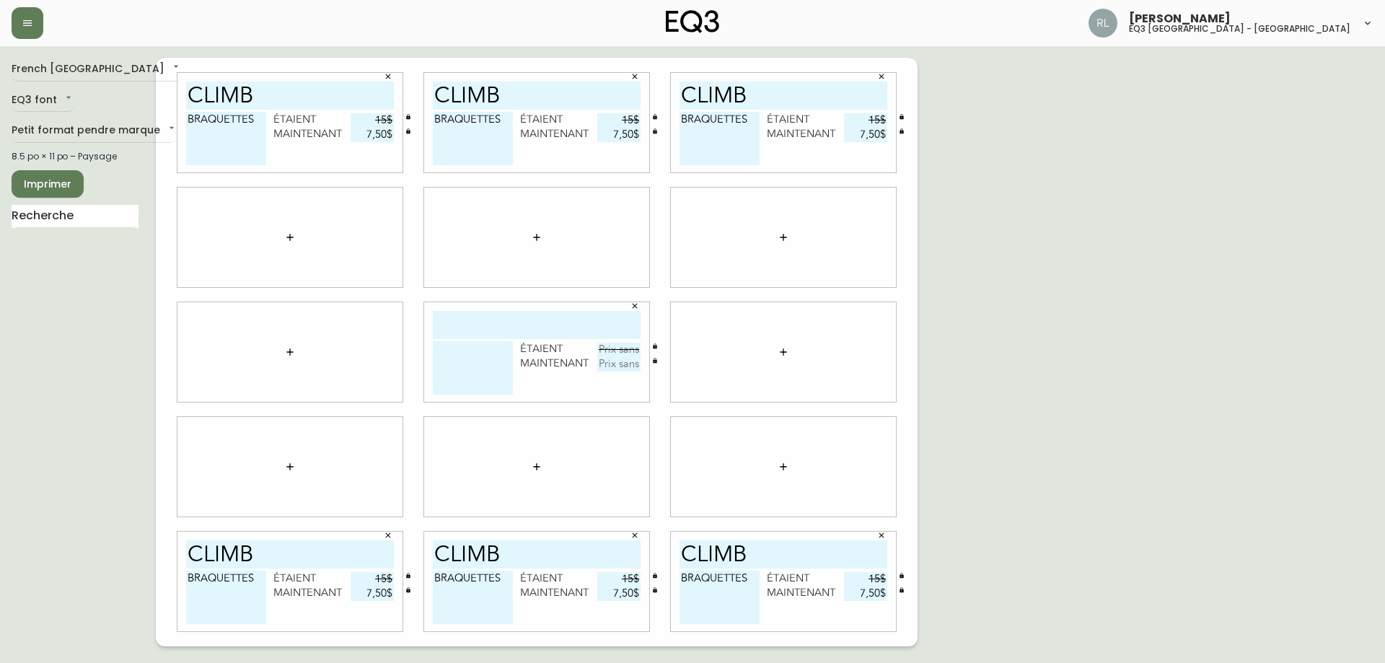
paste input "climb"
type input "climb"
click at [460, 582] on textarea "BRAQUETTES" at bounding box center [473, 597] width 80 height 53
click at [465, 362] on textarea at bounding box center [473, 367] width 80 height 53
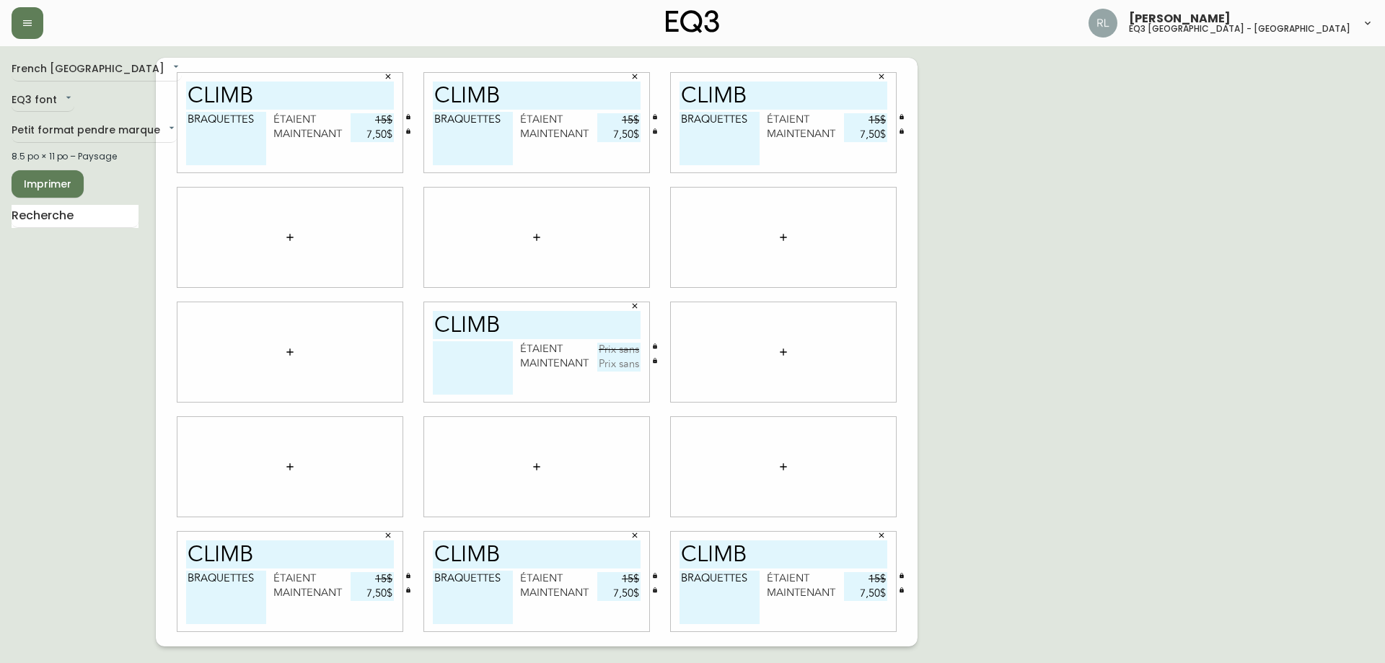
paste textarea "BRAQUETTES"
type textarea "BRAQUETTES"
click at [631, 346] on input "text" at bounding box center [618, 350] width 43 height 14
type input "15$"
type input "1$"
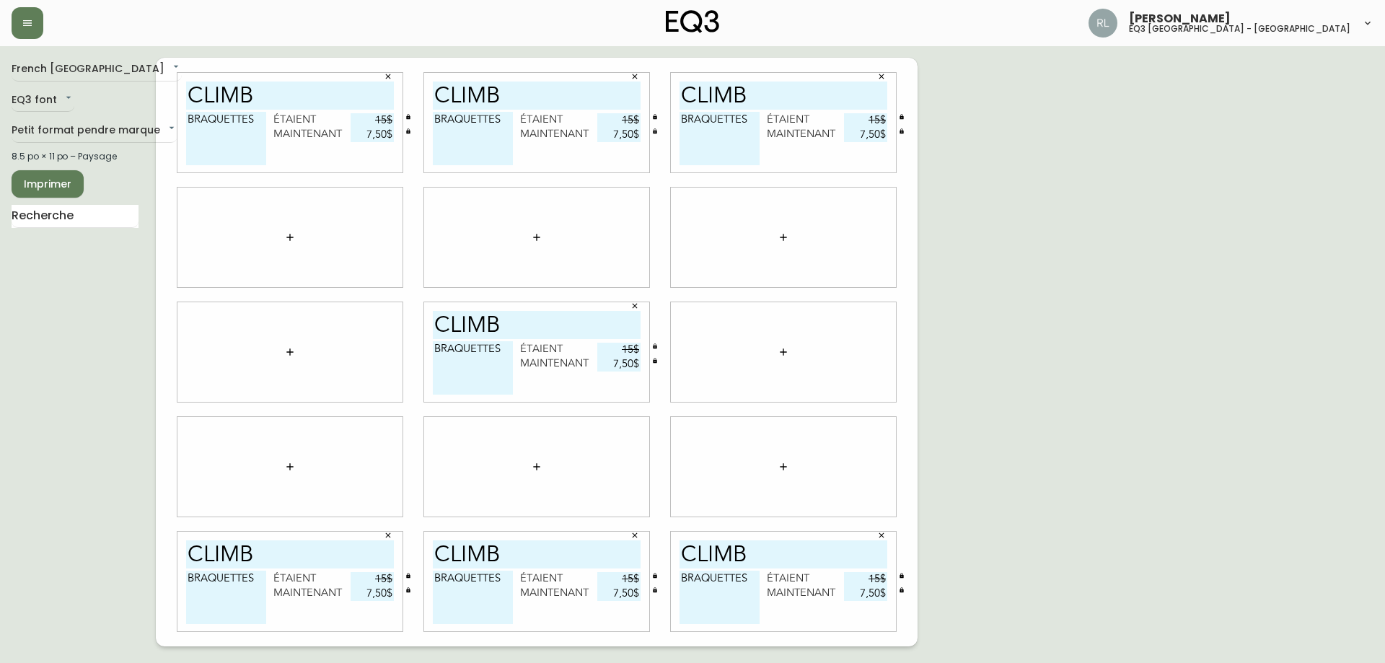
type input "7,50$"
click at [72, 179] on button "Imprimer" at bounding box center [48, 183] width 72 height 27
